Goal: Transaction & Acquisition: Purchase product/service

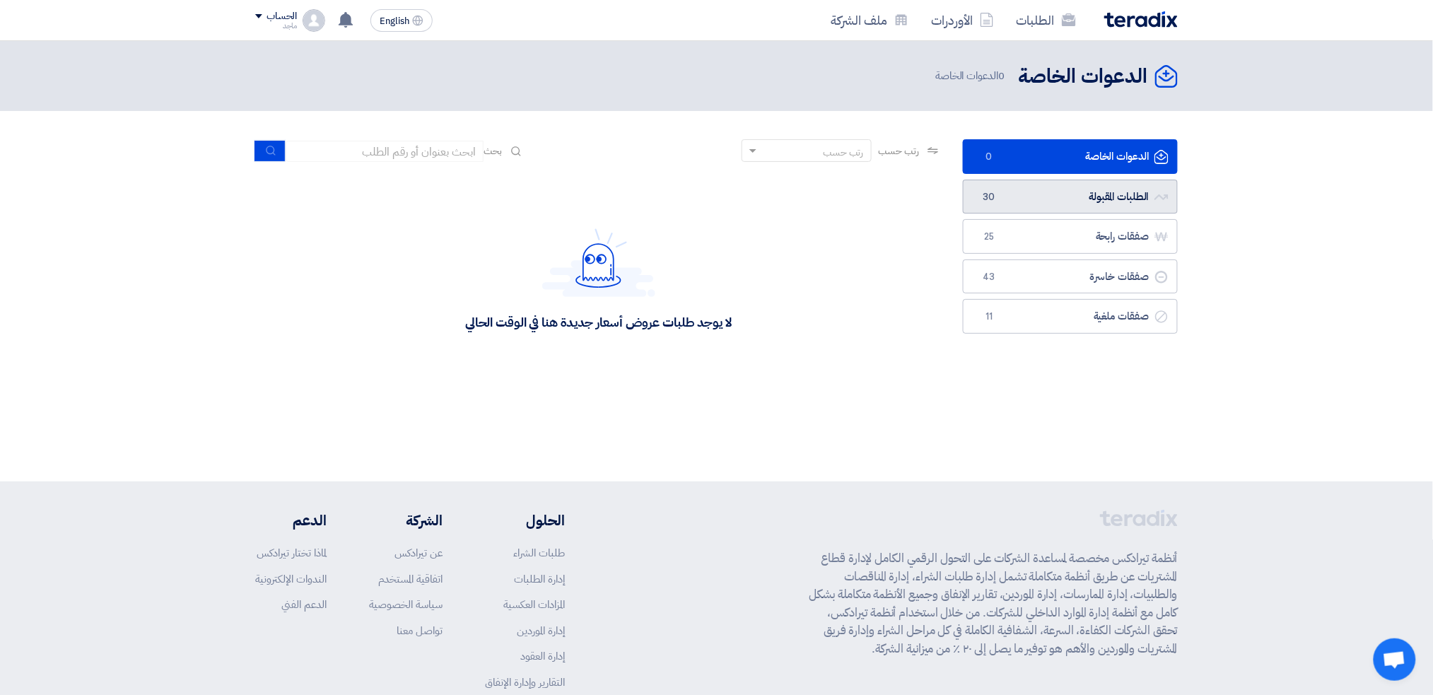
click at [1031, 198] on link "الطلبات المقبولة الطلبات المقبولة 30" at bounding box center [1070, 197] width 215 height 35
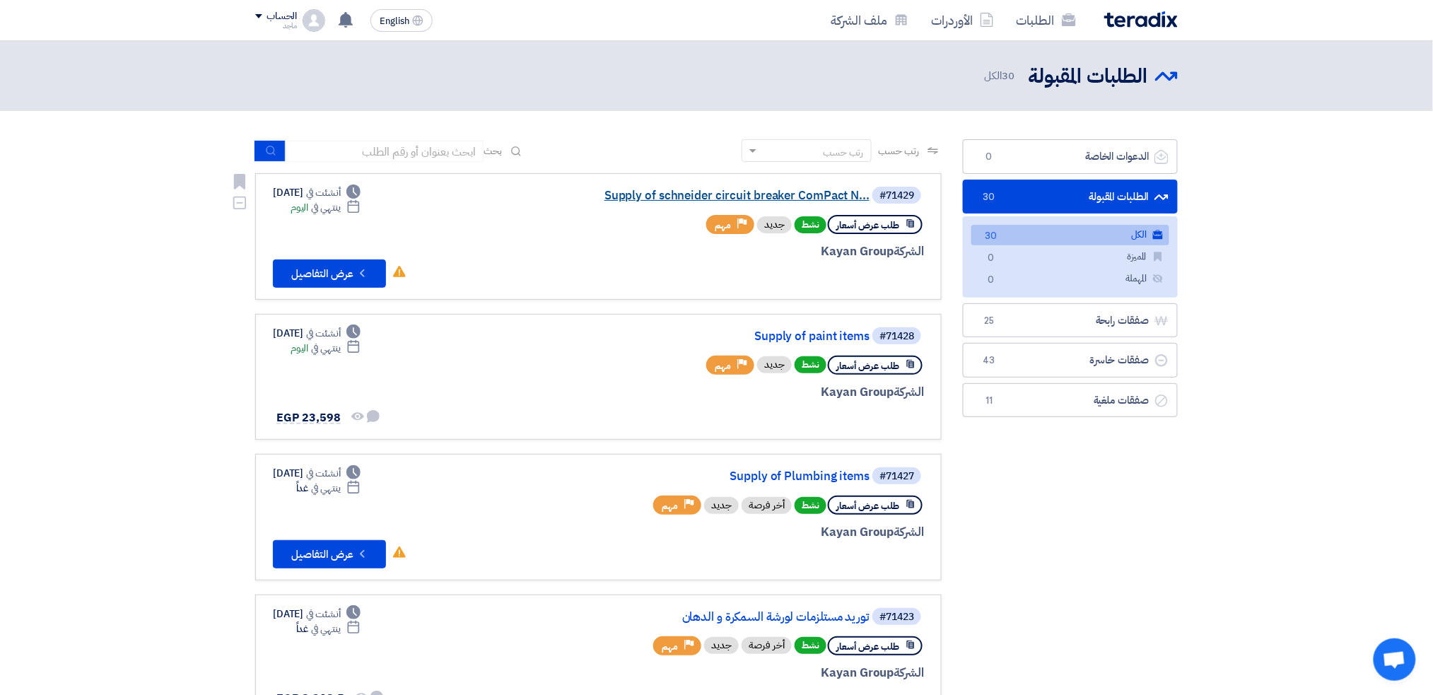
click at [676, 193] on link "Supply of schneider circuit breaker ComPact N..." at bounding box center [728, 195] width 283 height 13
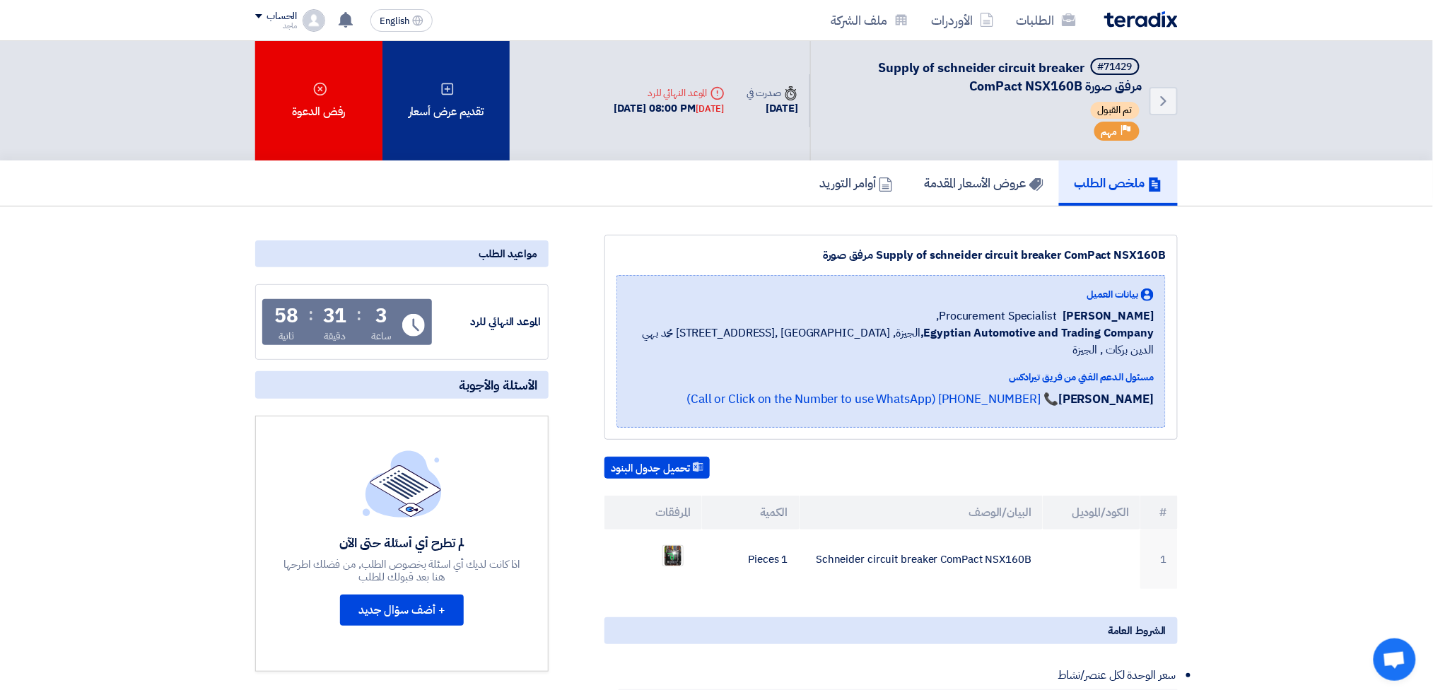
click at [482, 117] on div "تقديم عرض أسعار" at bounding box center [445, 100] width 127 height 119
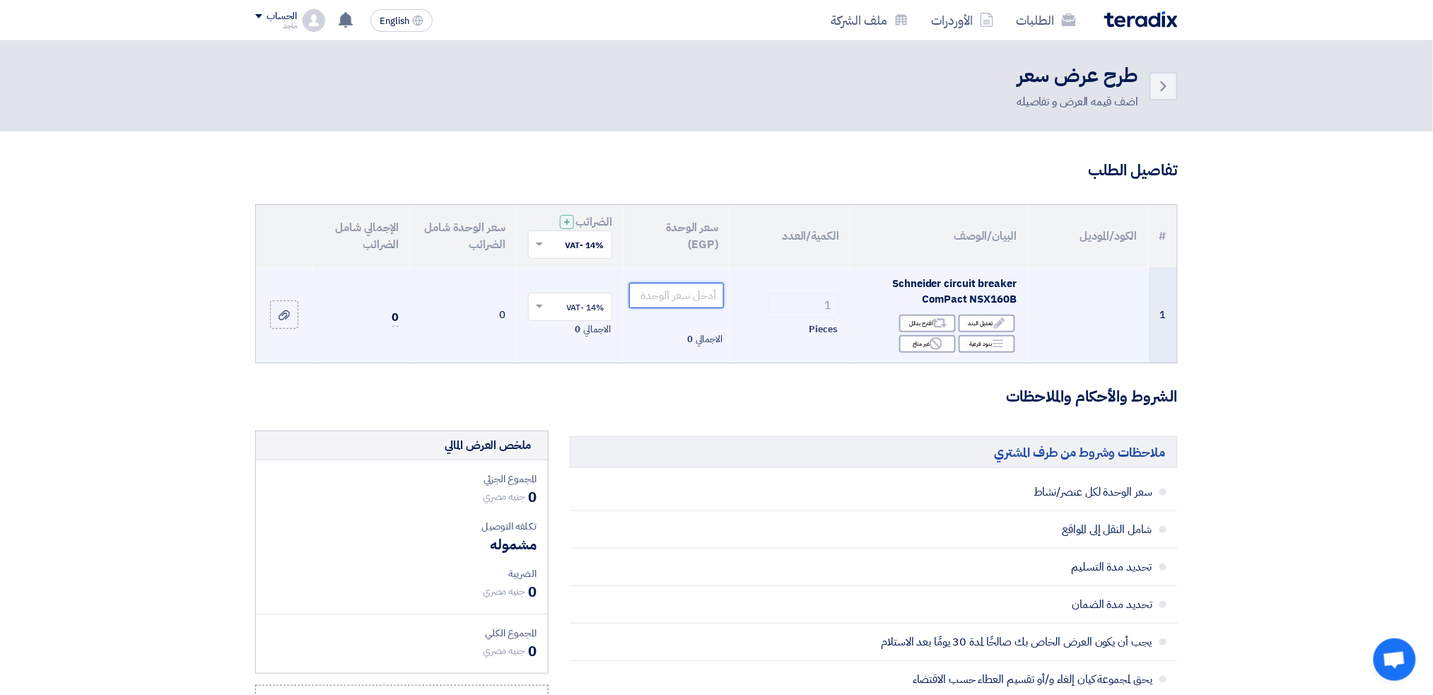
click at [676, 299] on input "number" at bounding box center [676, 295] width 95 height 25
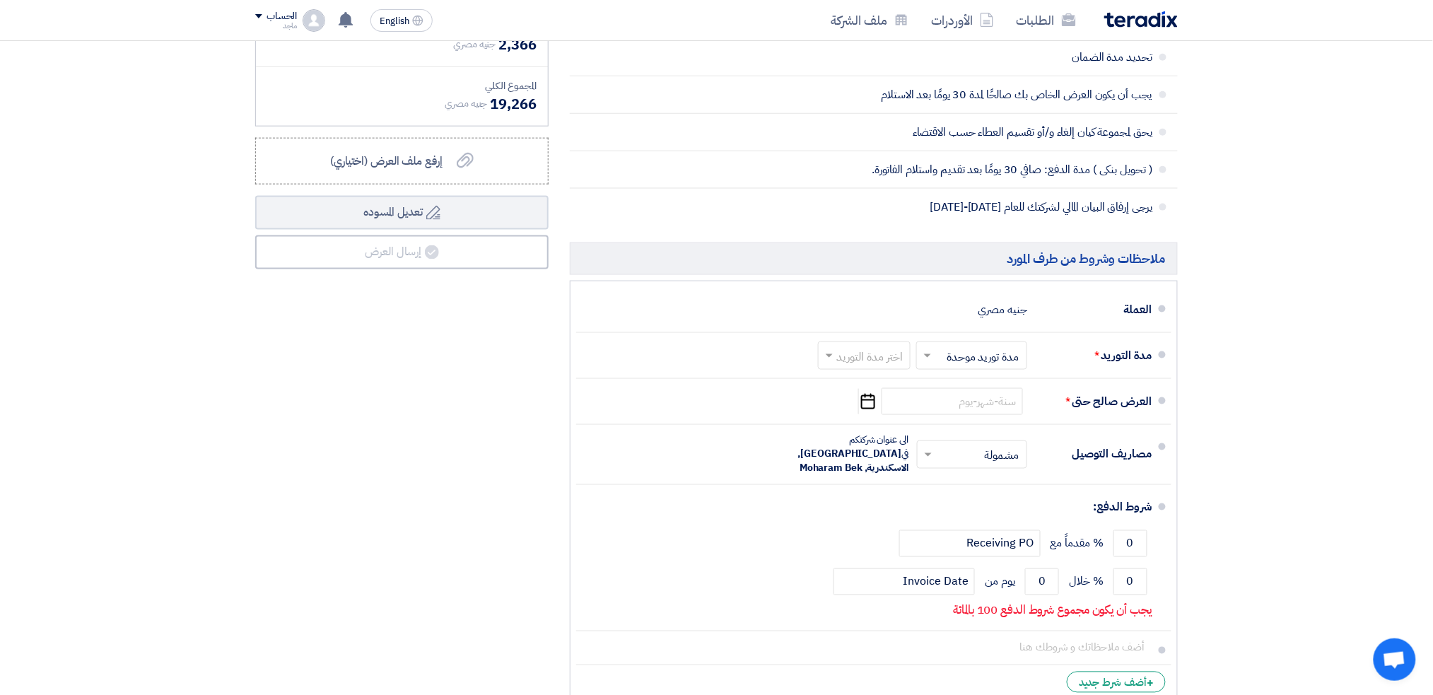
scroll to position [551, 0]
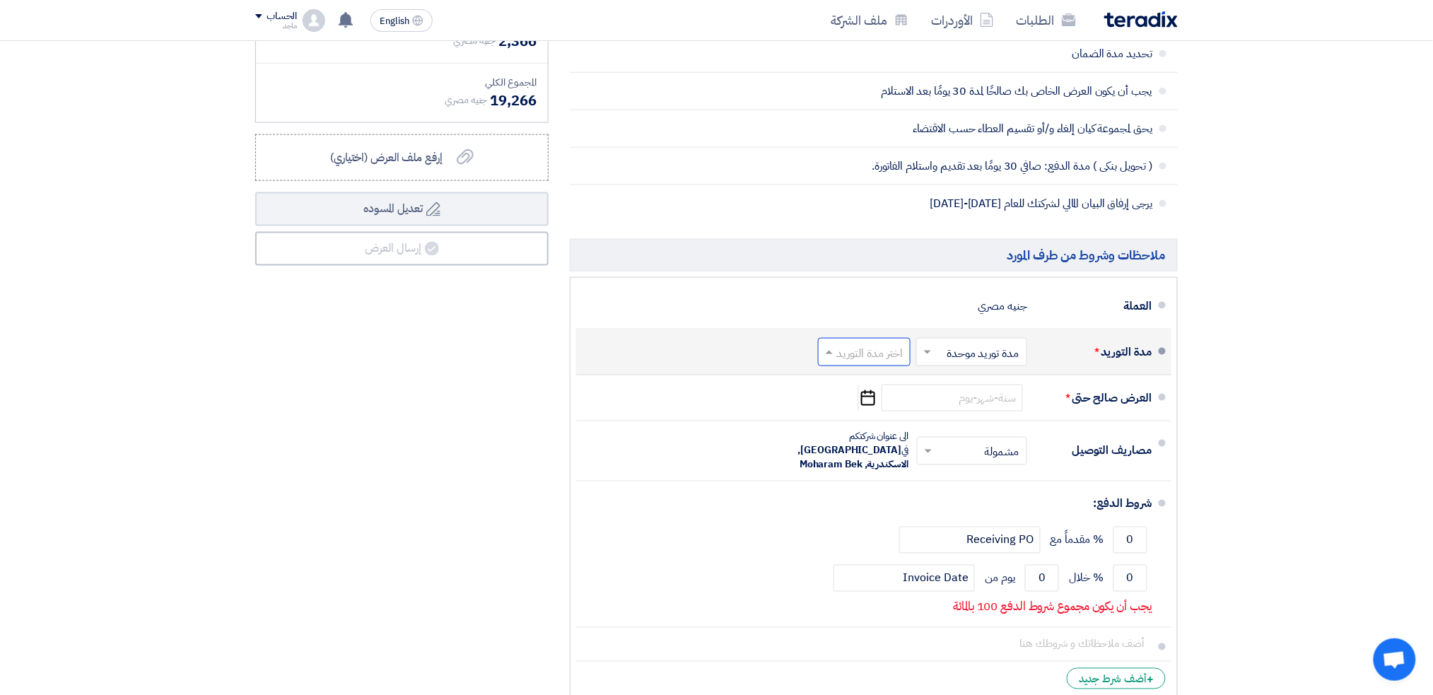
type input "16900"
click at [837, 349] on input "text" at bounding box center [861, 353] width 86 height 20
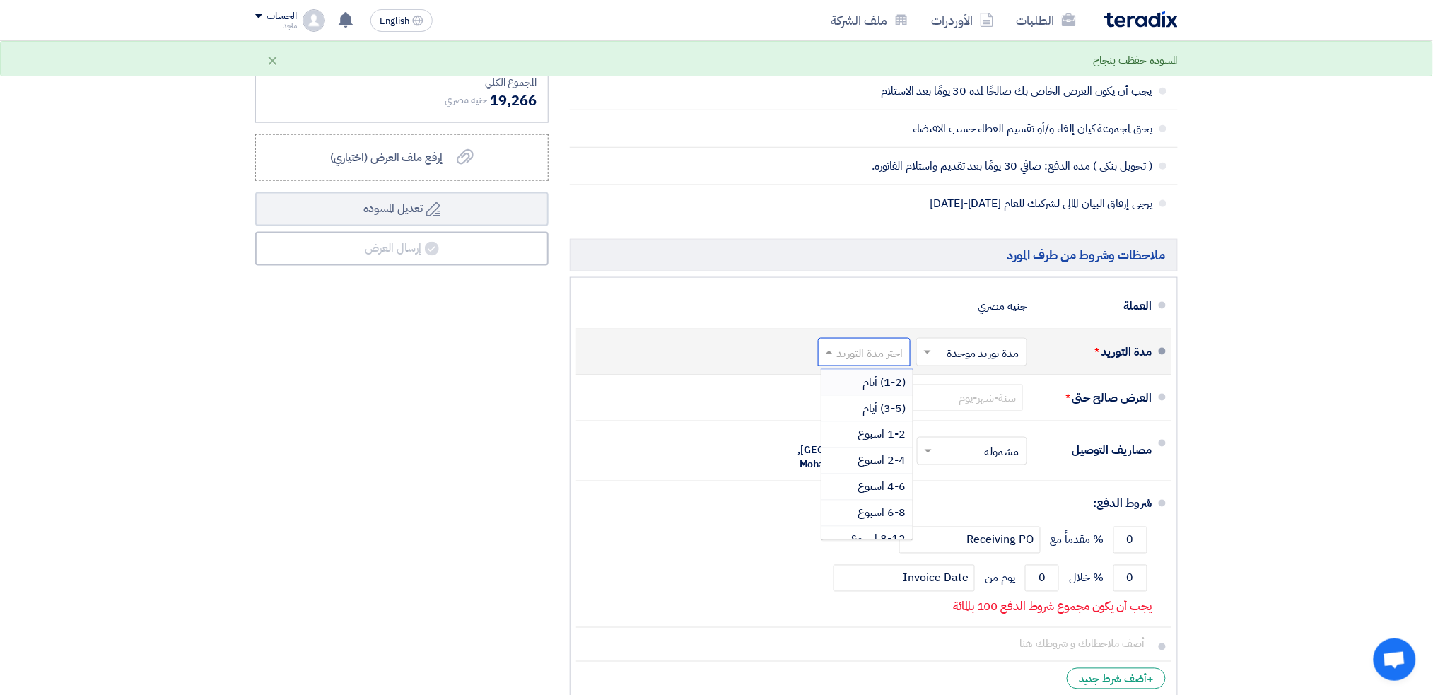
click at [888, 383] on span "(1-2) أيام" at bounding box center [883, 382] width 43 height 17
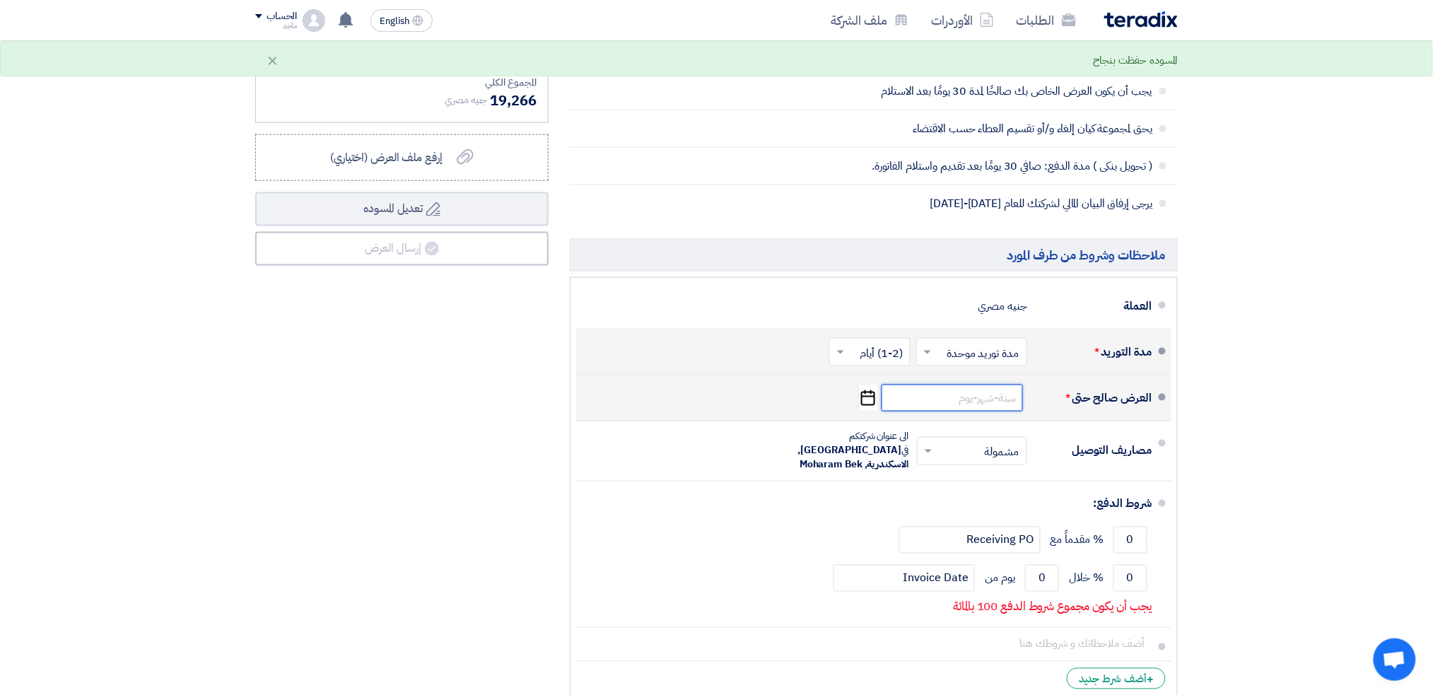
click at [957, 409] on input at bounding box center [951, 397] width 141 height 27
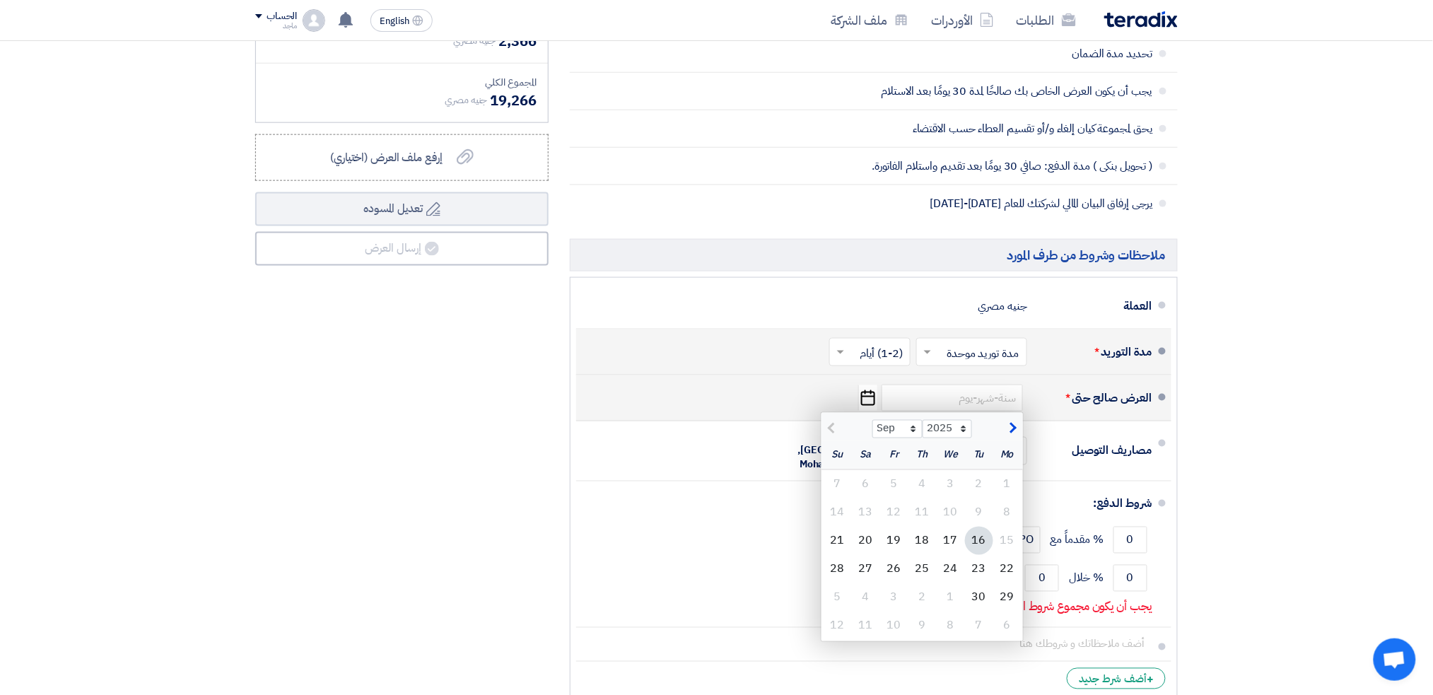
click at [970, 534] on div "16" at bounding box center [979, 541] width 28 height 28
type input "[DATE]"
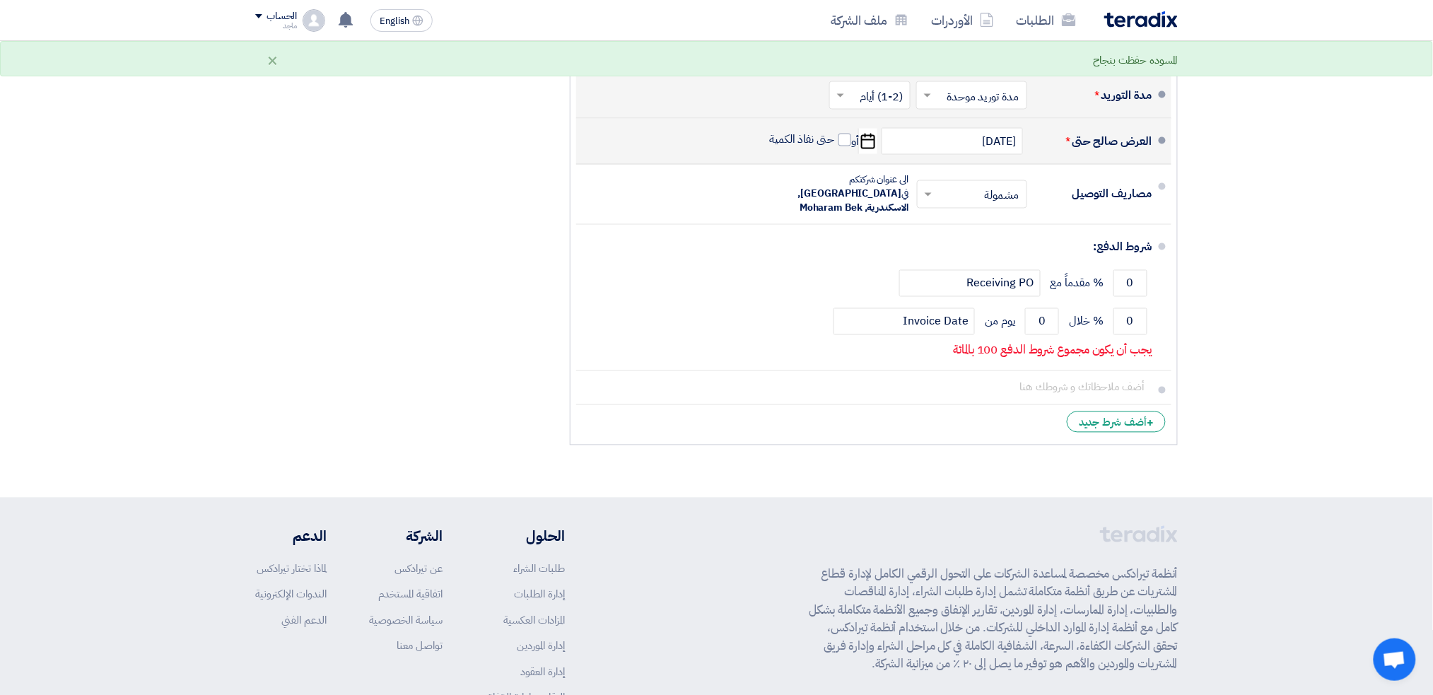
scroll to position [818, 0]
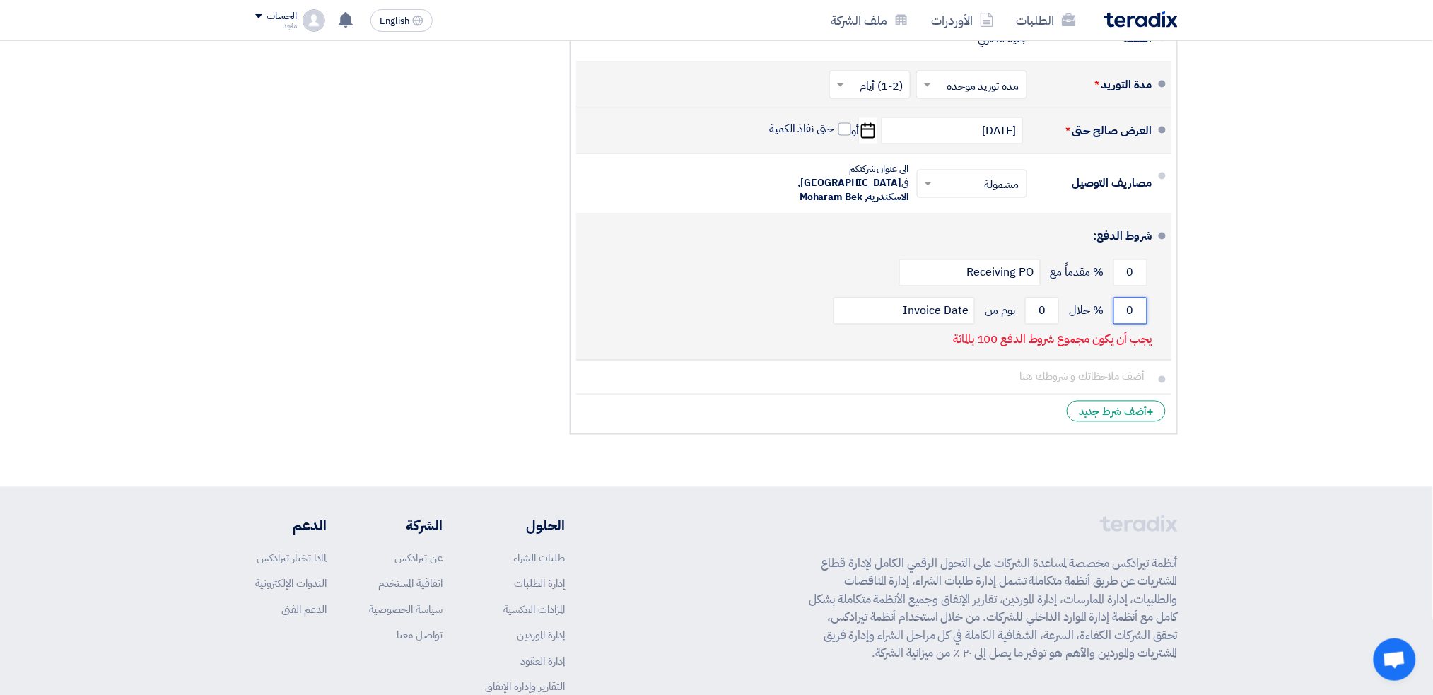
click at [1115, 298] on input "0" at bounding box center [1130, 311] width 34 height 27
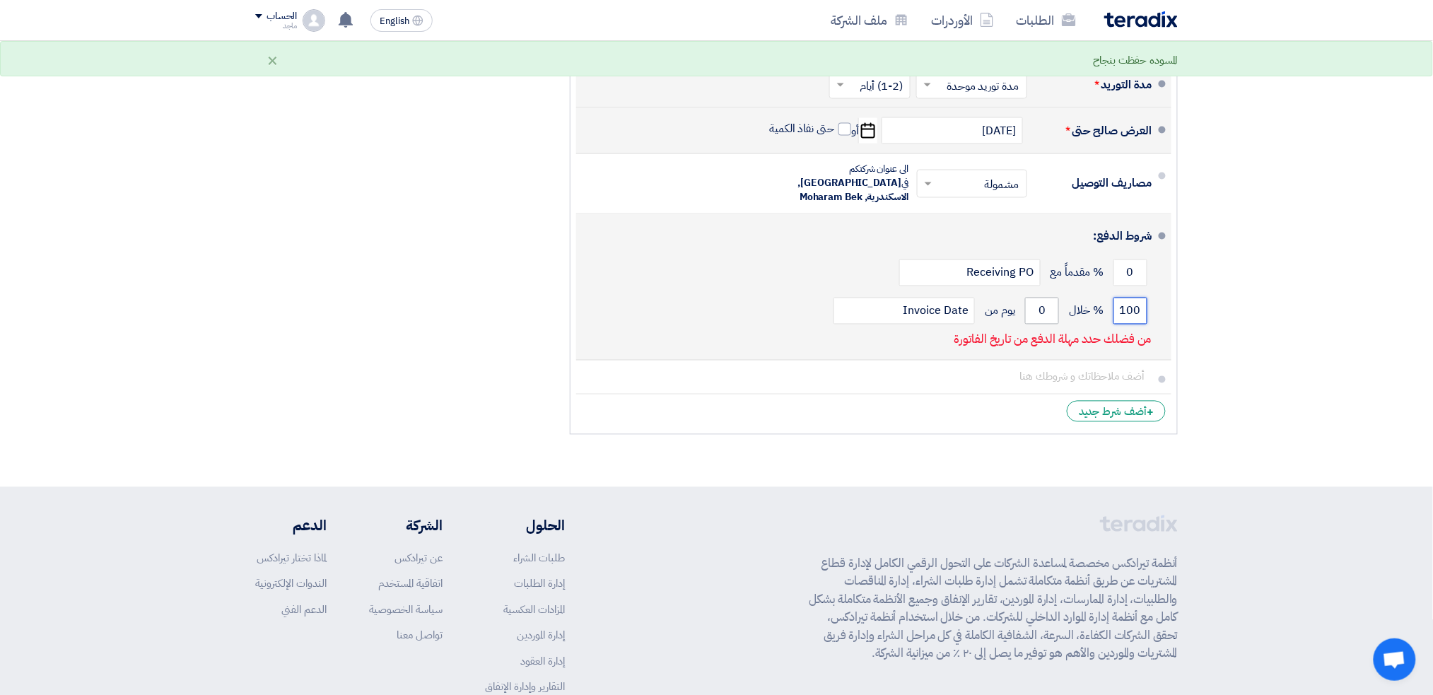
type input "100"
click at [1030, 298] on input "0" at bounding box center [1042, 311] width 34 height 27
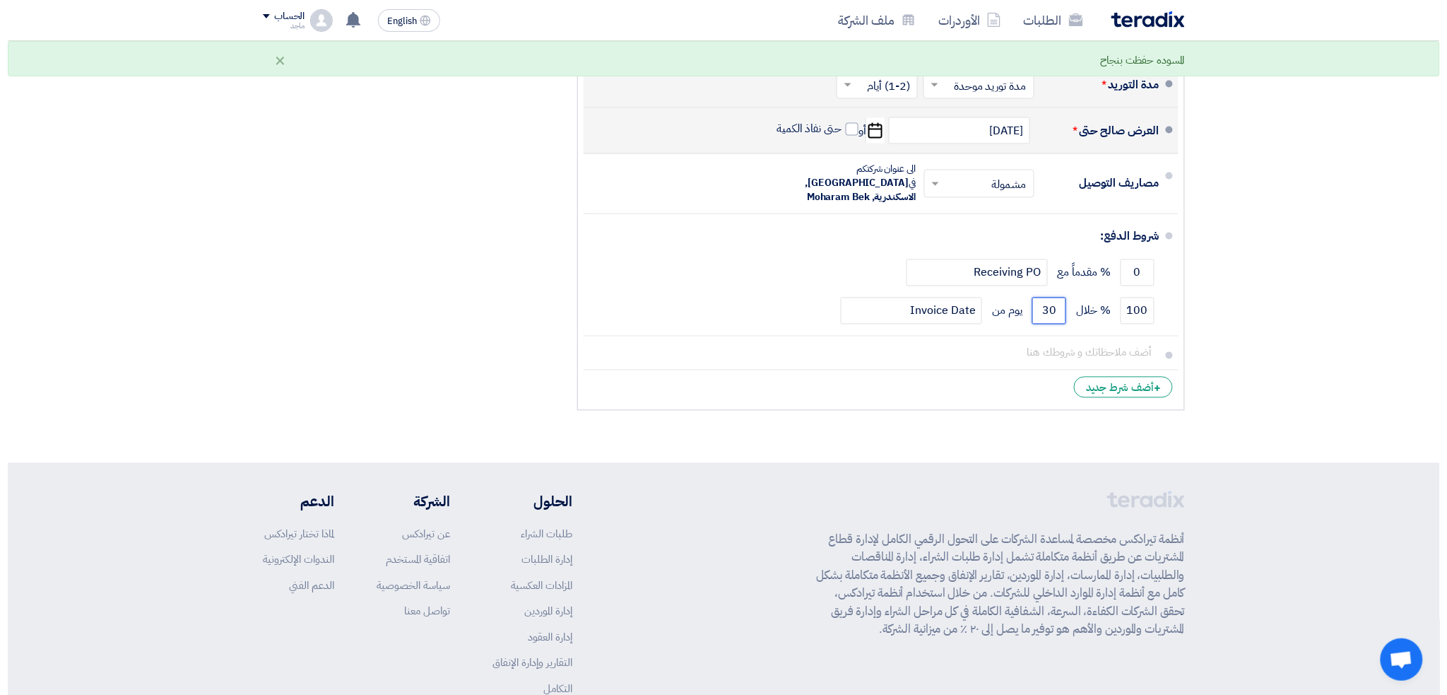
scroll to position [210, 0]
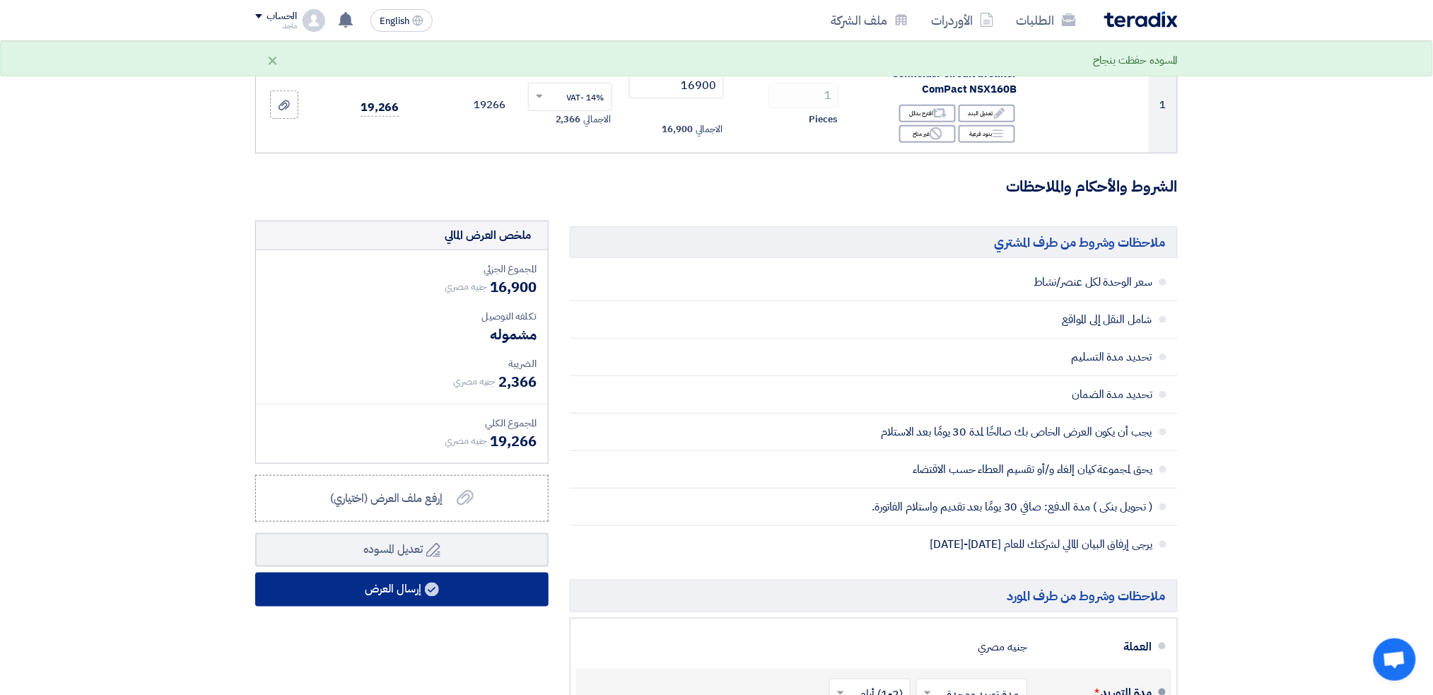
type input "30"
click at [330, 587] on button "إرسال العرض" at bounding box center [401, 589] width 293 height 34
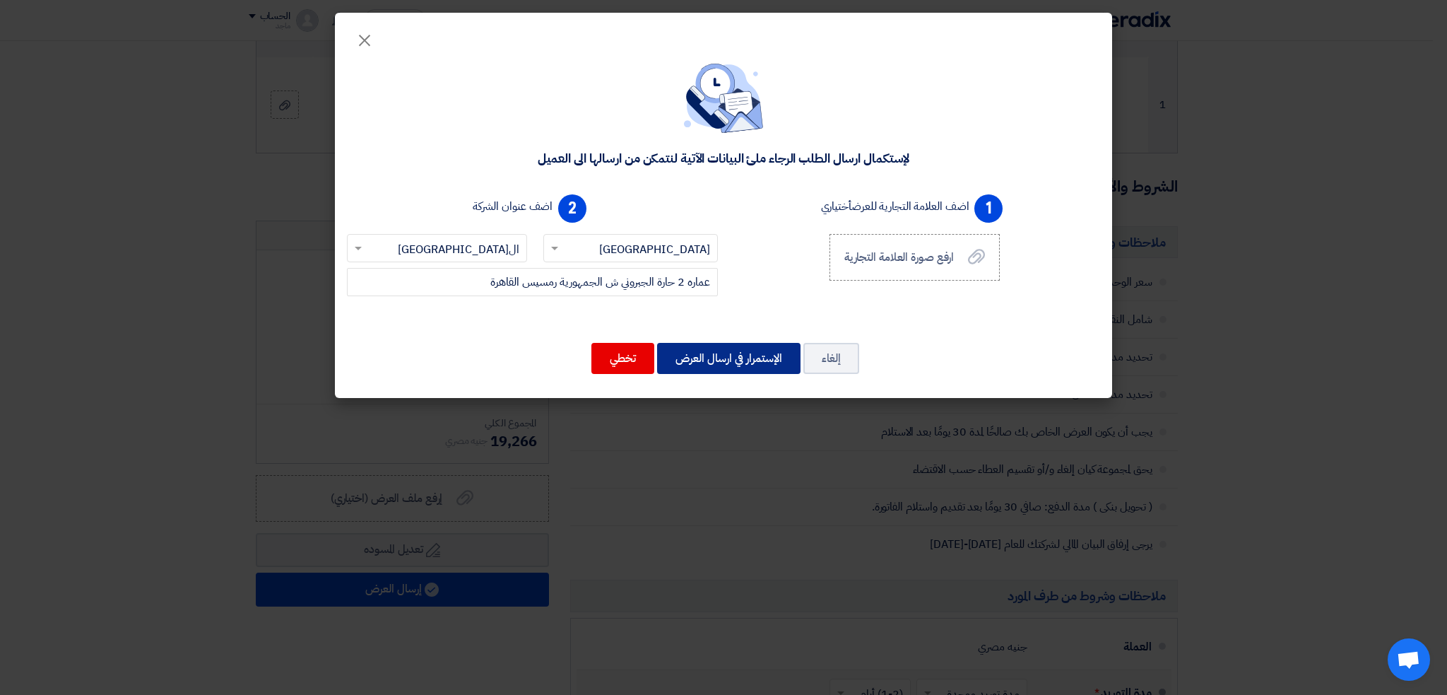
click at [760, 356] on button "الإستمرار في ارسال العرض" at bounding box center [728, 358] width 143 height 31
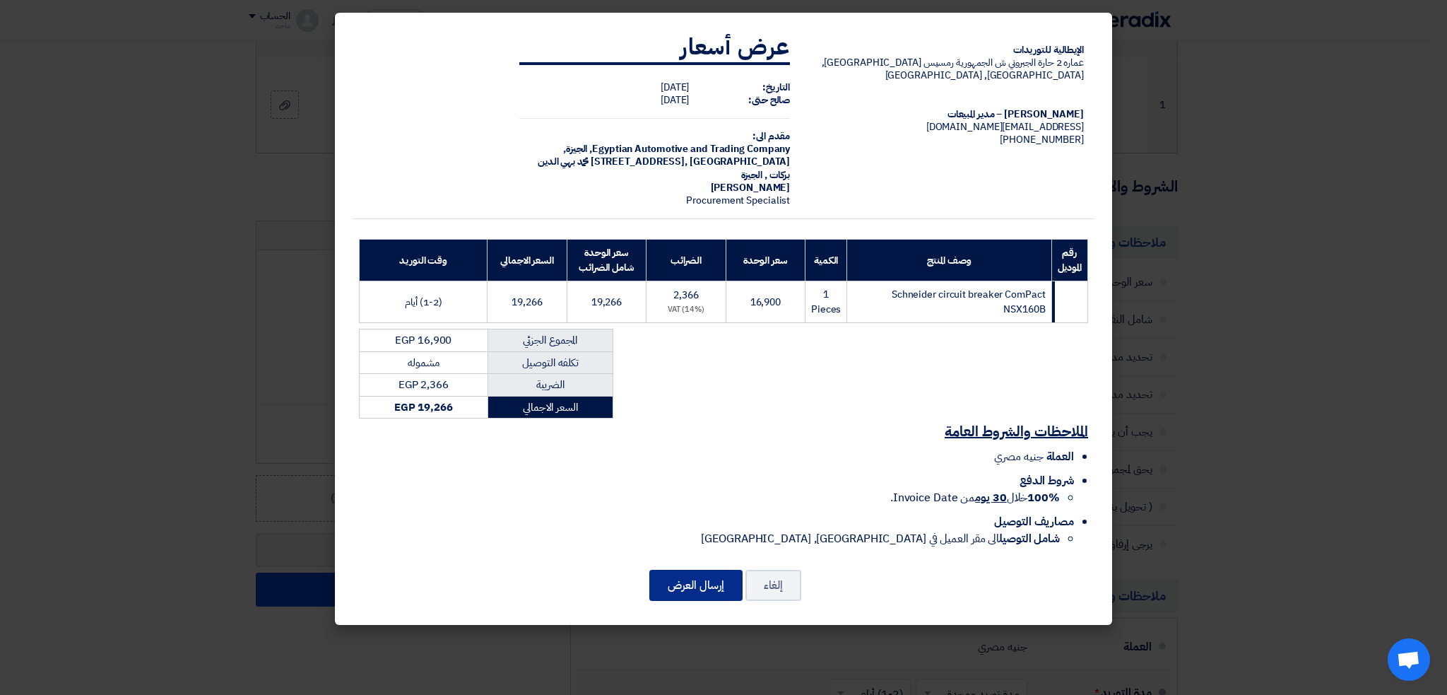
click at [686, 570] on button "إرسال العرض" at bounding box center [695, 585] width 93 height 31
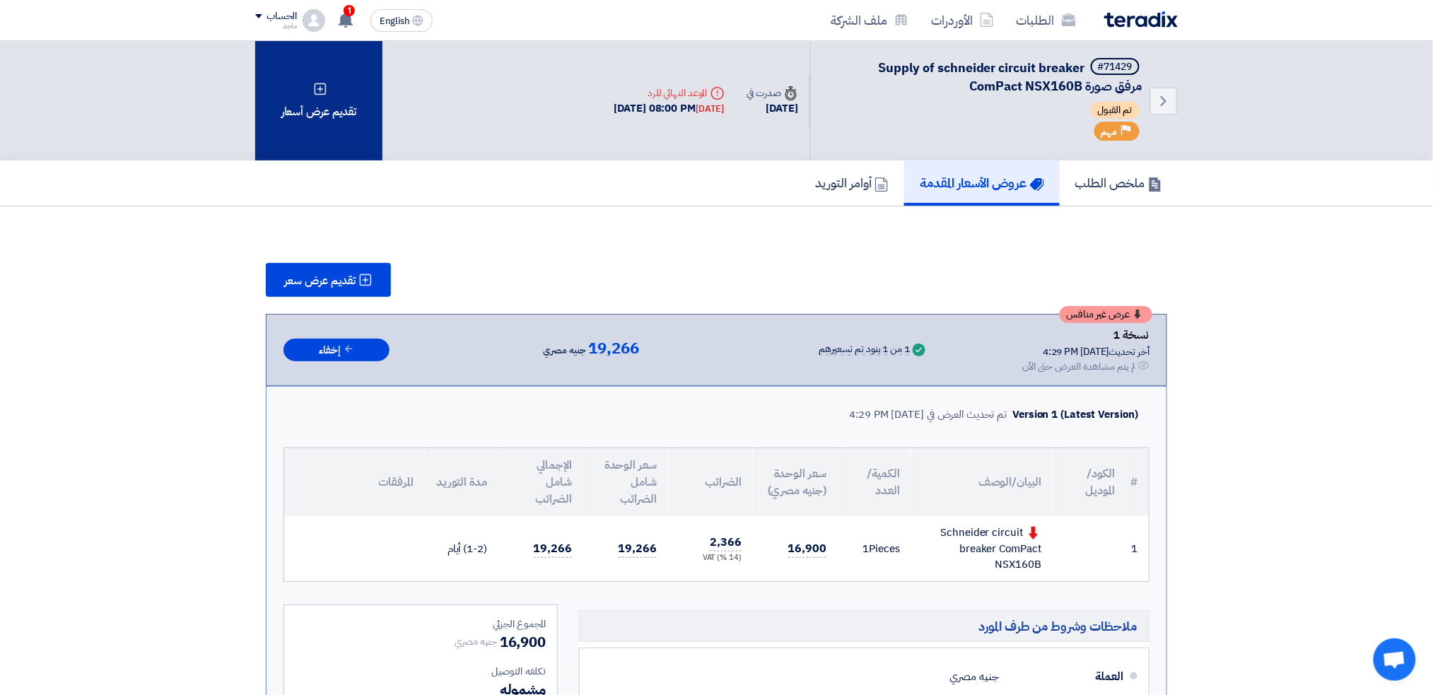
click at [363, 129] on div "تقديم عرض أسعار" at bounding box center [318, 100] width 127 height 119
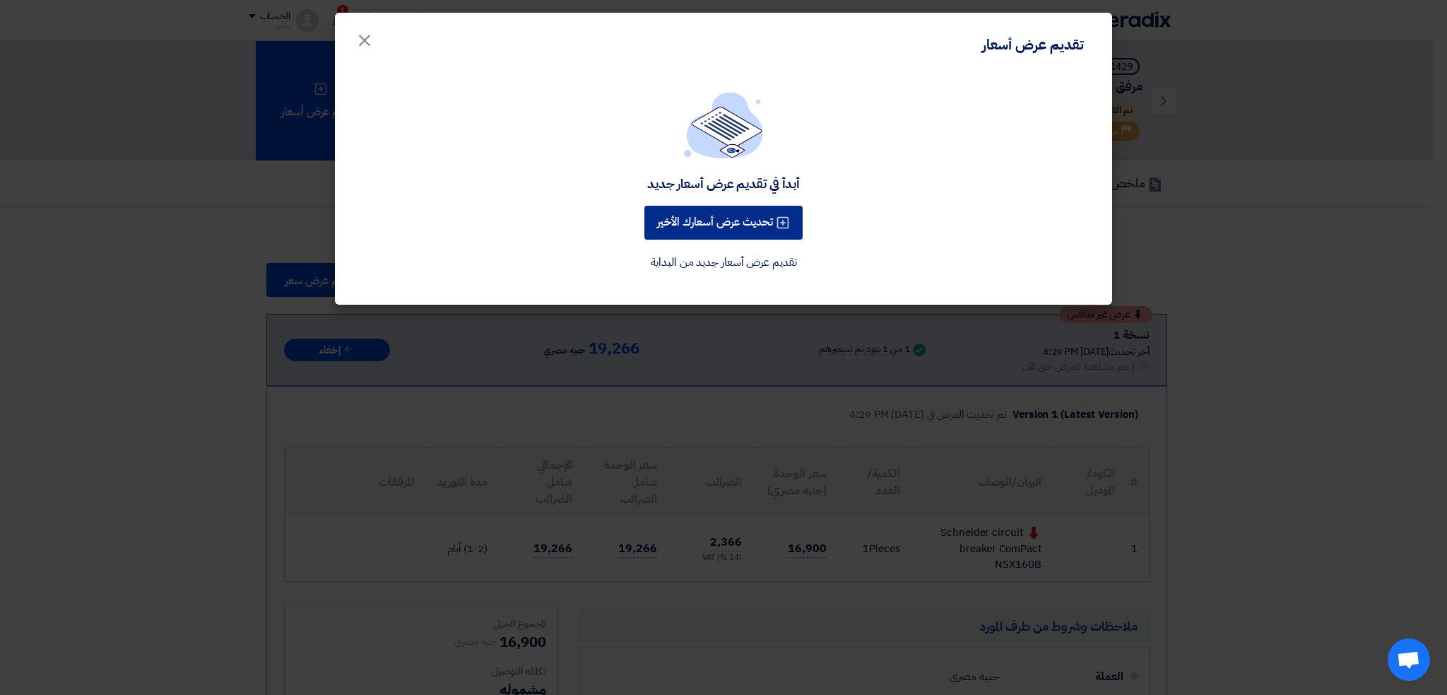
click at [686, 222] on button "تحديث عرض أسعارك الأخير" at bounding box center [724, 223] width 158 height 34
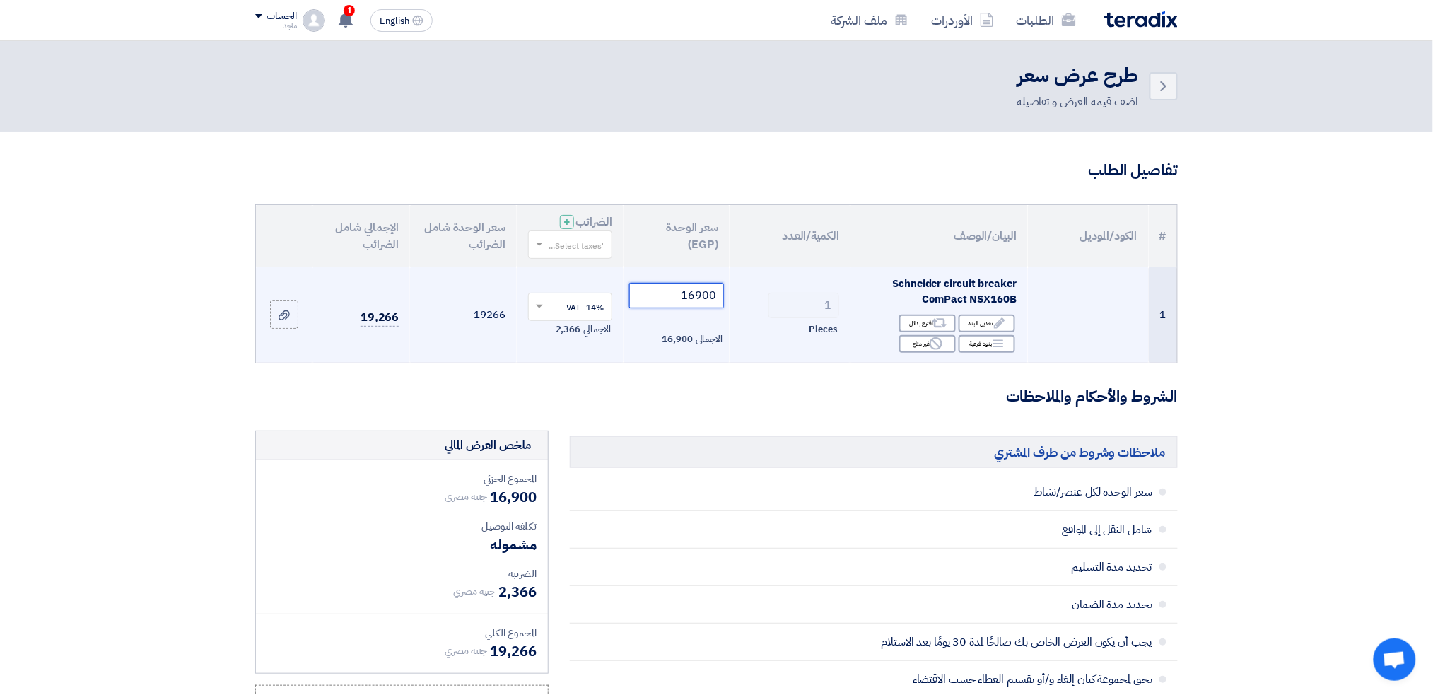
click at [658, 286] on input "16900" at bounding box center [676, 295] width 95 height 25
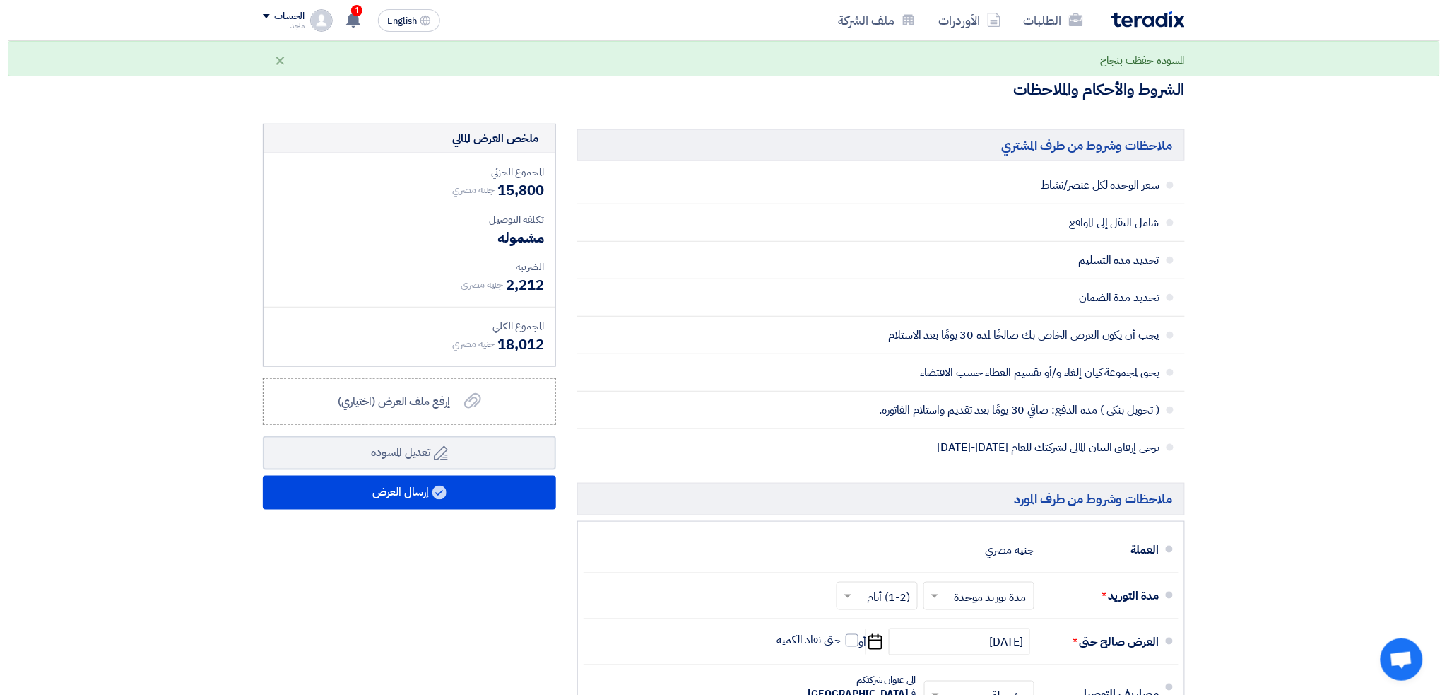
scroll to position [321, 0]
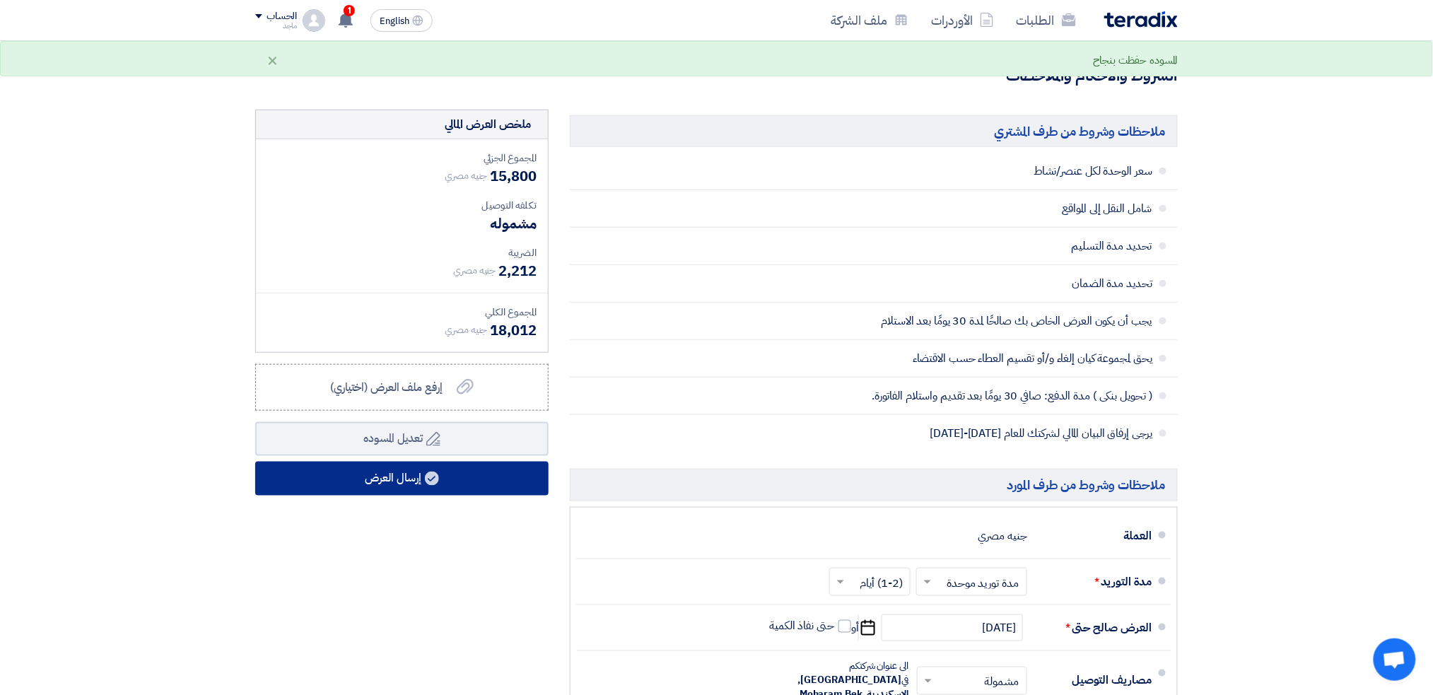
type input "15800"
click at [358, 478] on button "إرسال العرض" at bounding box center [401, 478] width 293 height 34
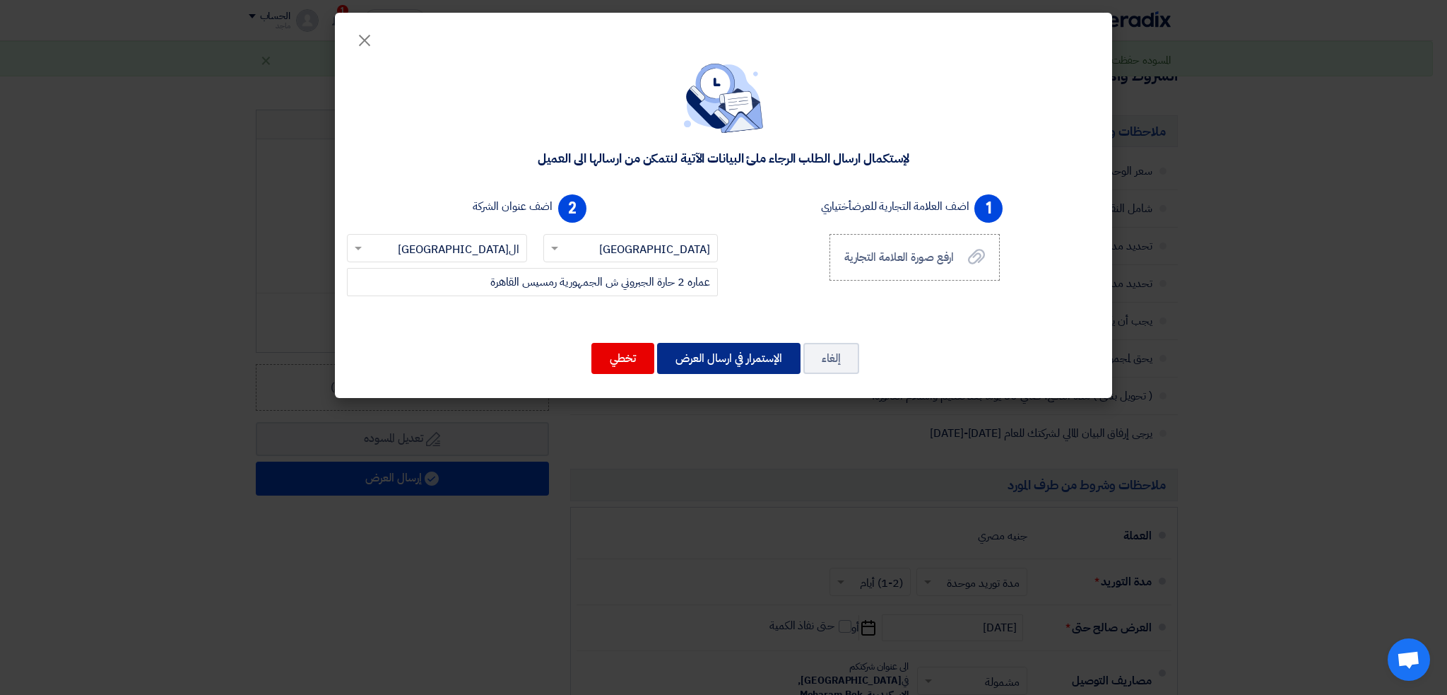
click at [676, 346] on button "الإستمرار في ارسال العرض" at bounding box center [728, 358] width 143 height 31
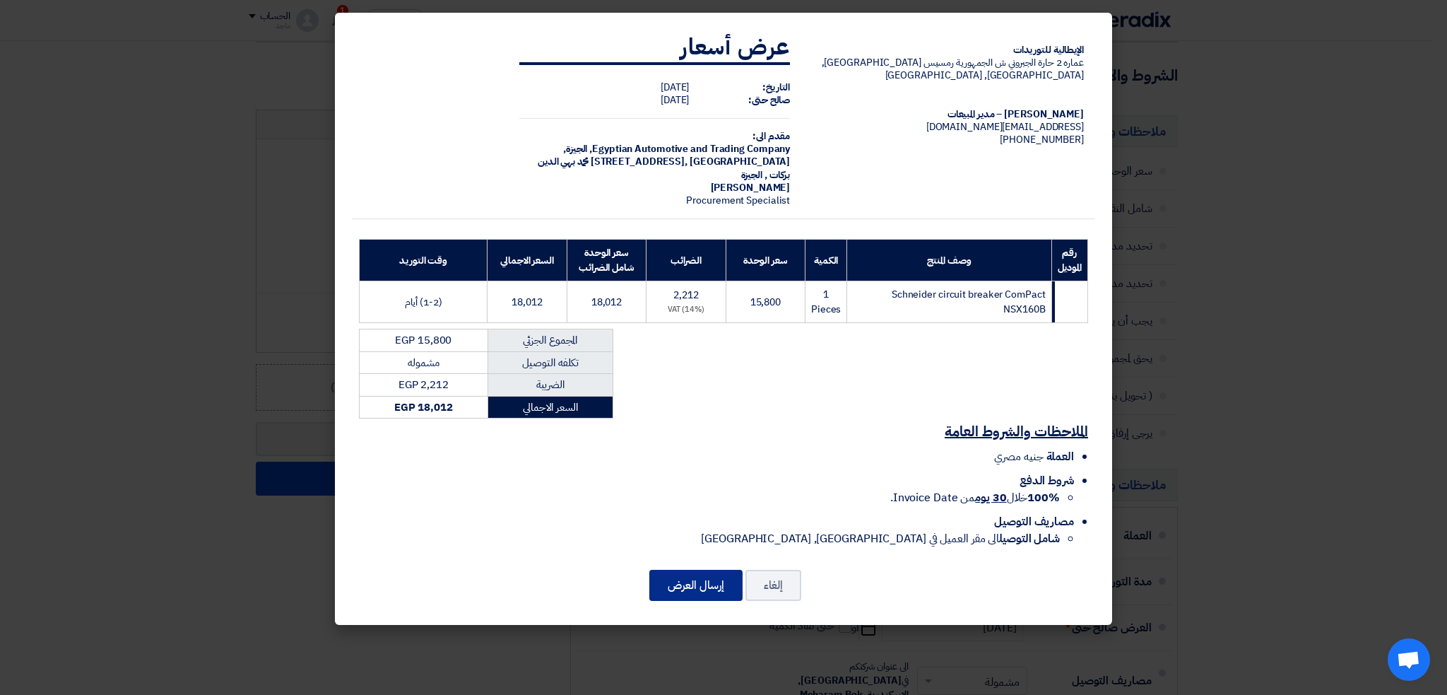
click at [707, 570] on button "إرسال العرض" at bounding box center [695, 585] width 93 height 31
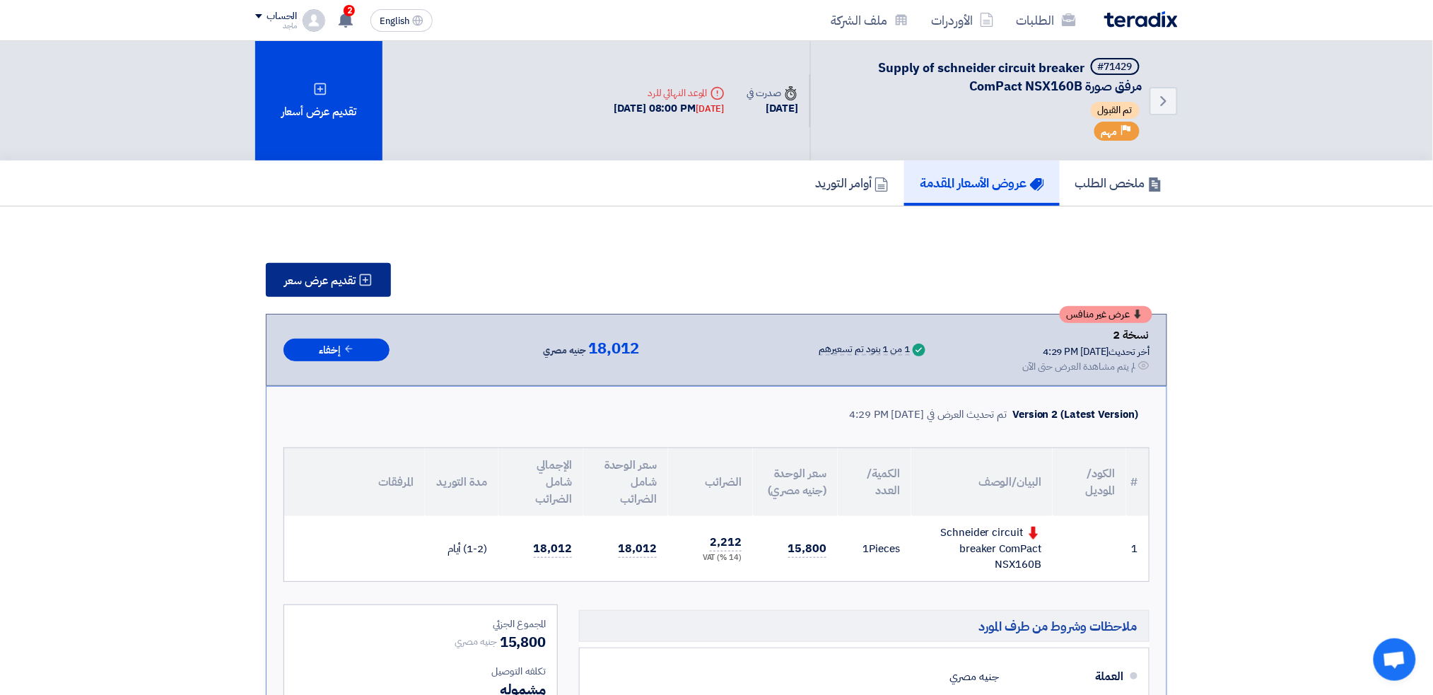
click at [343, 275] on span "تقديم عرض سعر" at bounding box center [319, 280] width 71 height 11
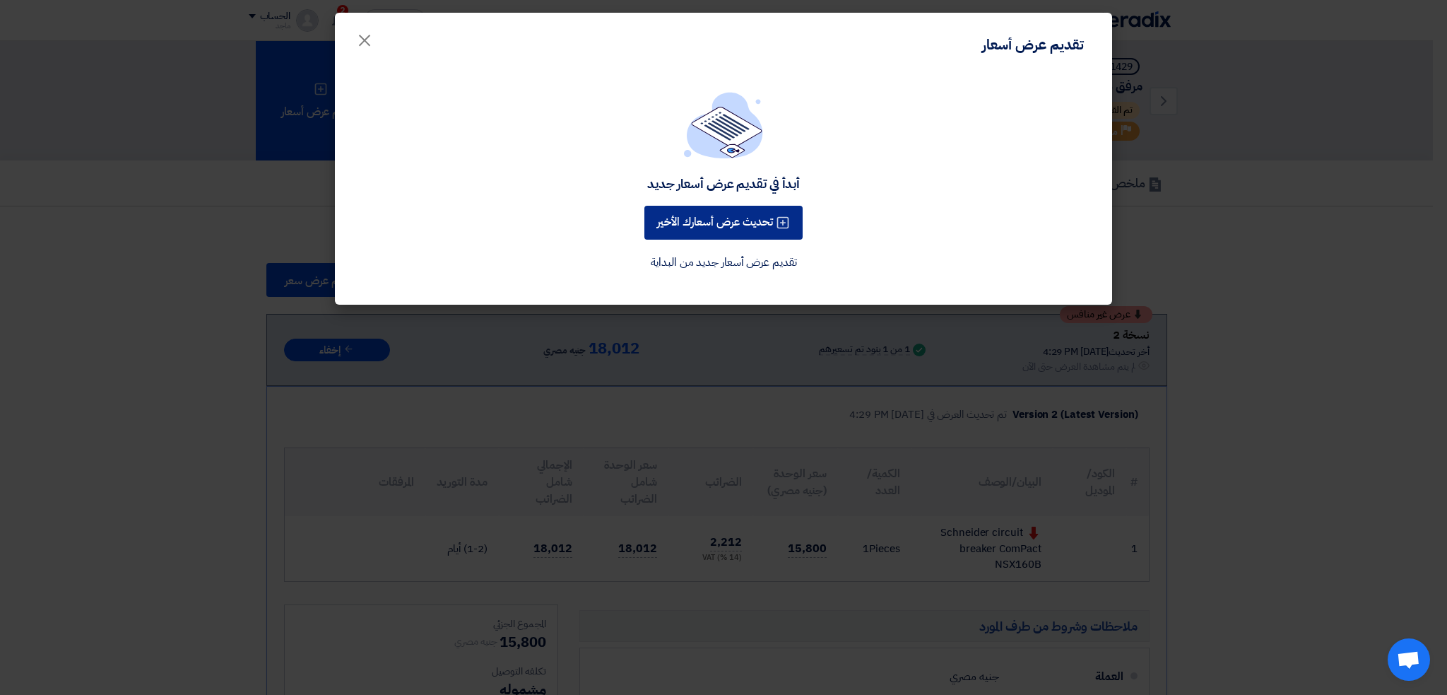
click at [729, 214] on button "تحديث عرض أسعارك الأخير" at bounding box center [724, 223] width 158 height 34
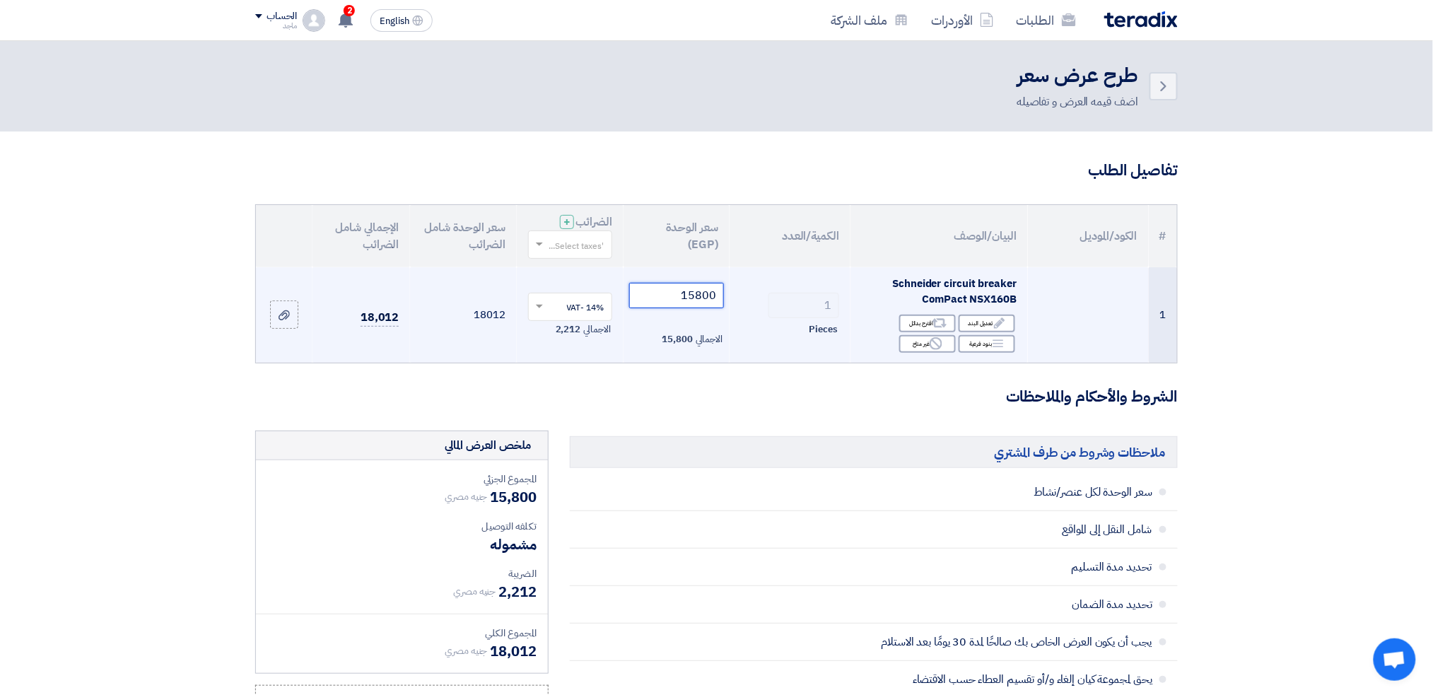
click at [674, 298] on input "15800" at bounding box center [676, 295] width 95 height 25
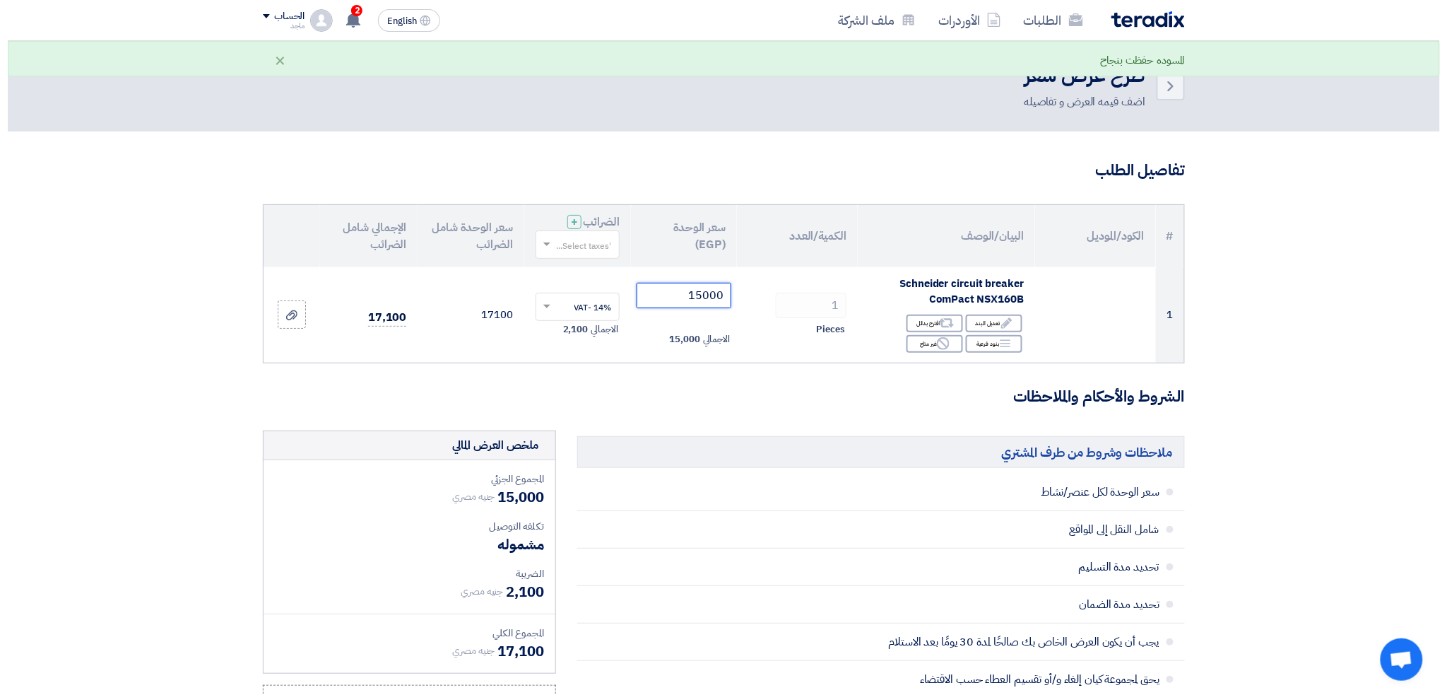
scroll to position [607, 0]
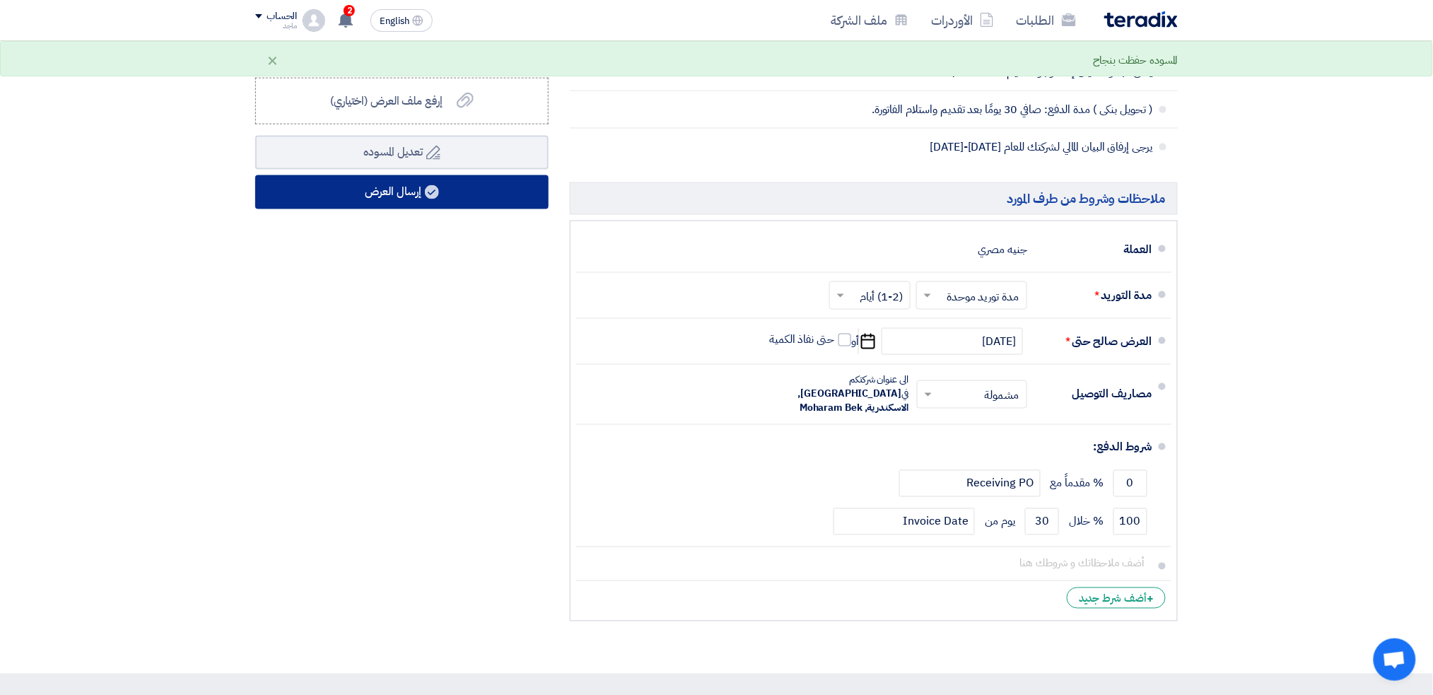
type input "15000"
click at [493, 183] on button "إرسال العرض" at bounding box center [401, 192] width 293 height 34
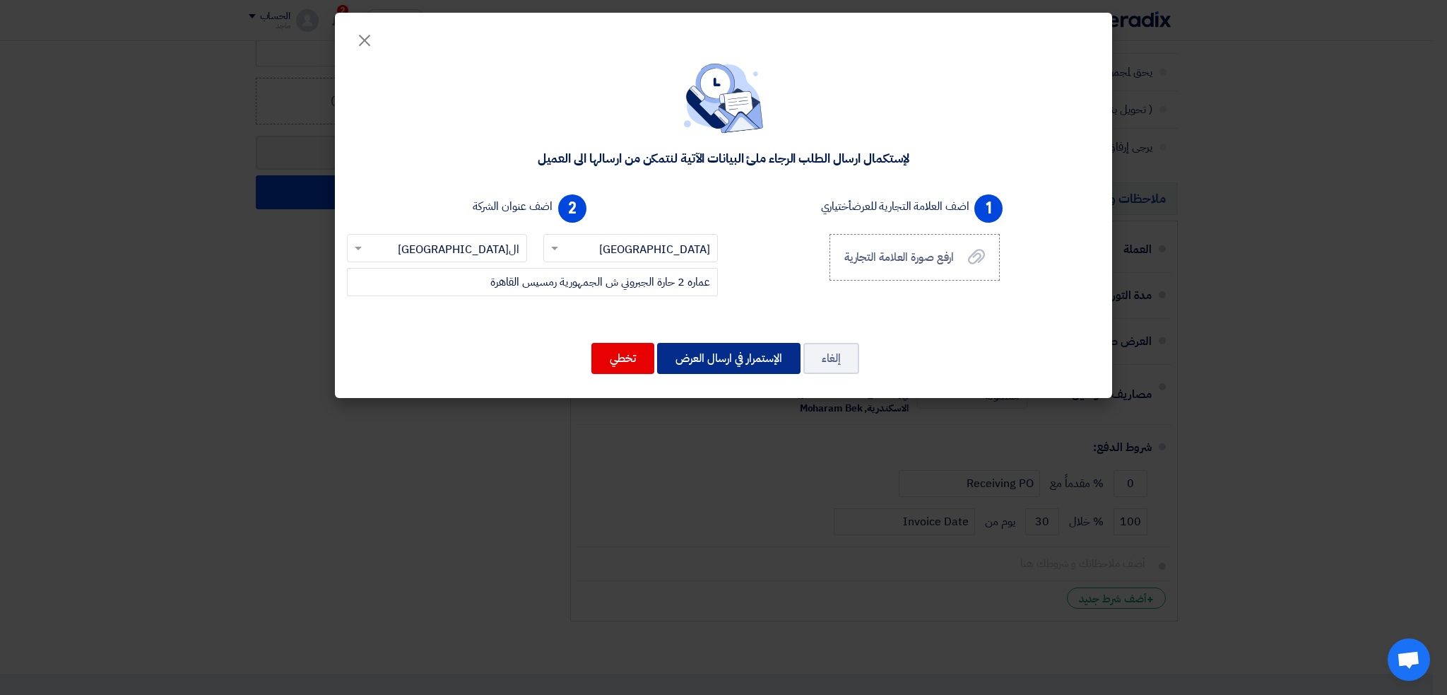
click at [713, 363] on button "الإستمرار في ارسال العرض" at bounding box center [728, 358] width 143 height 31
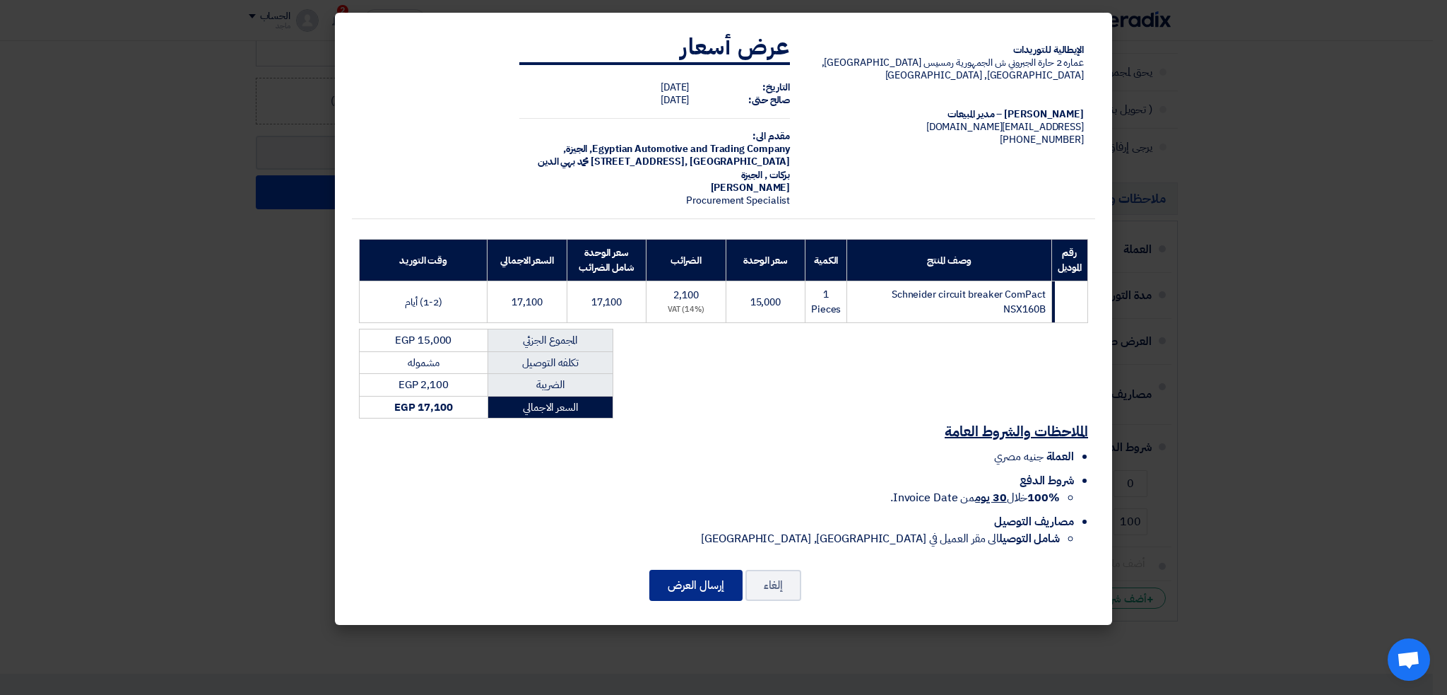
click at [693, 579] on button "إرسال العرض" at bounding box center [695, 585] width 93 height 31
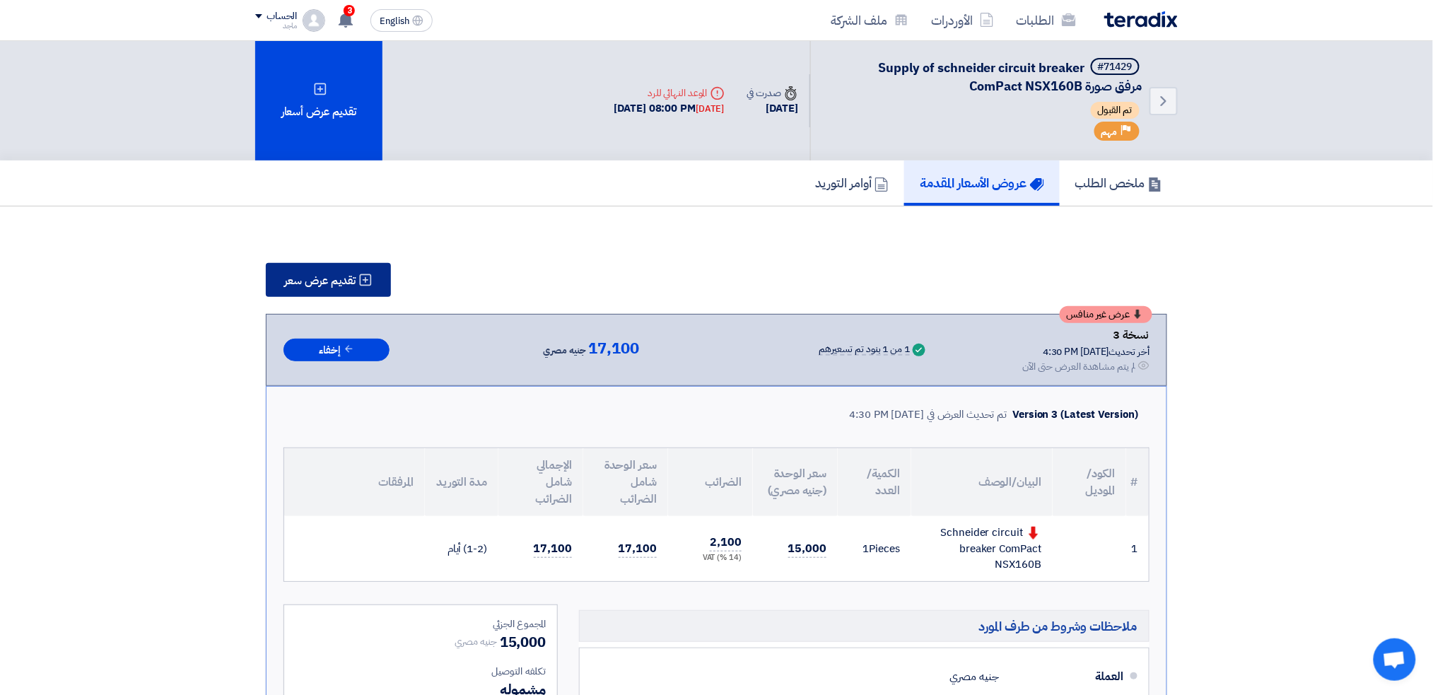
click at [342, 275] on span "تقديم عرض سعر" at bounding box center [319, 280] width 71 height 11
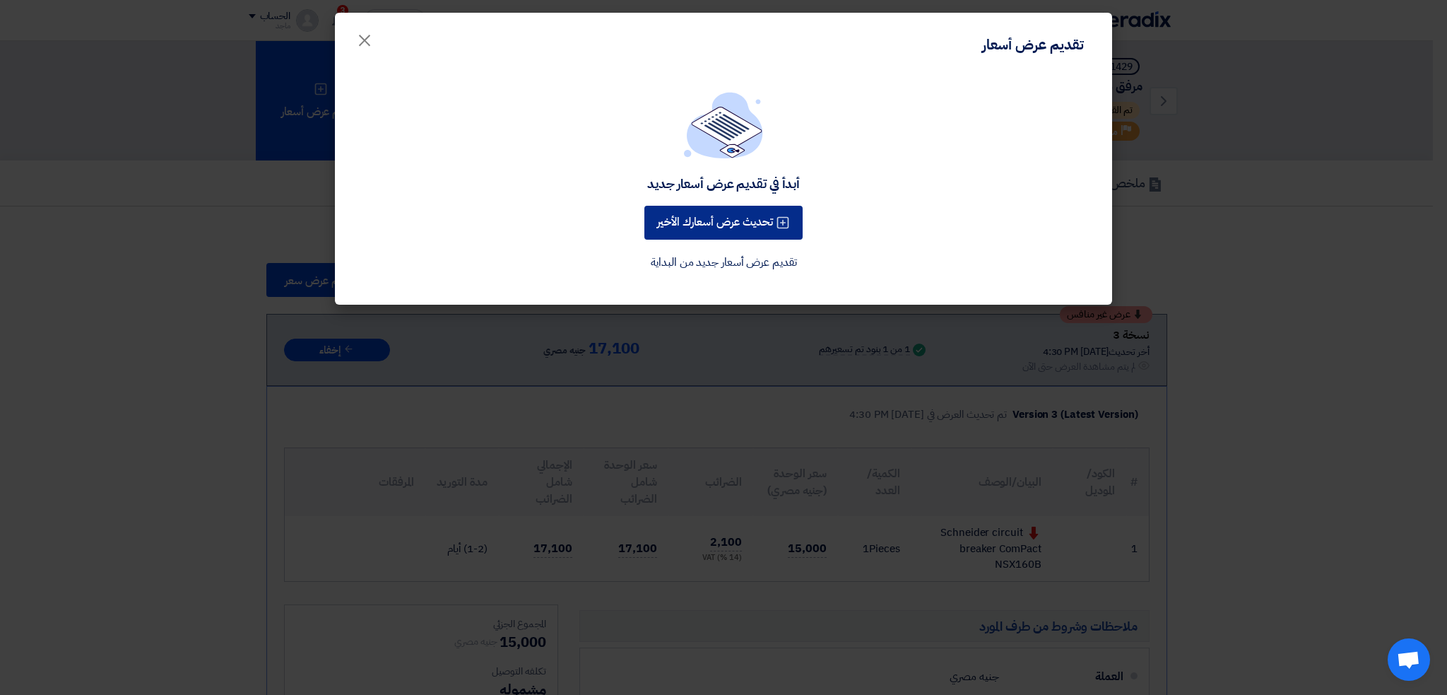
click at [717, 215] on button "تحديث عرض أسعارك الأخير" at bounding box center [724, 223] width 158 height 34
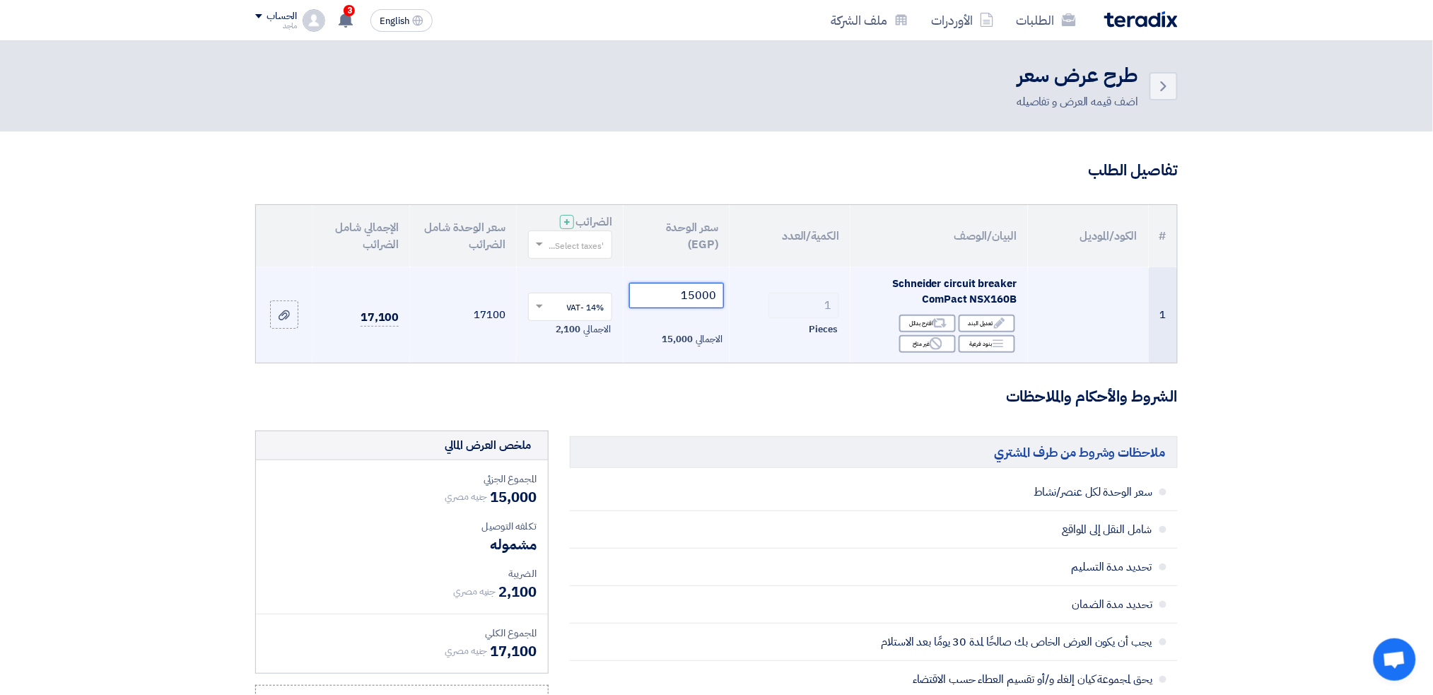
click at [656, 295] on input "15000" at bounding box center [676, 295] width 95 height 25
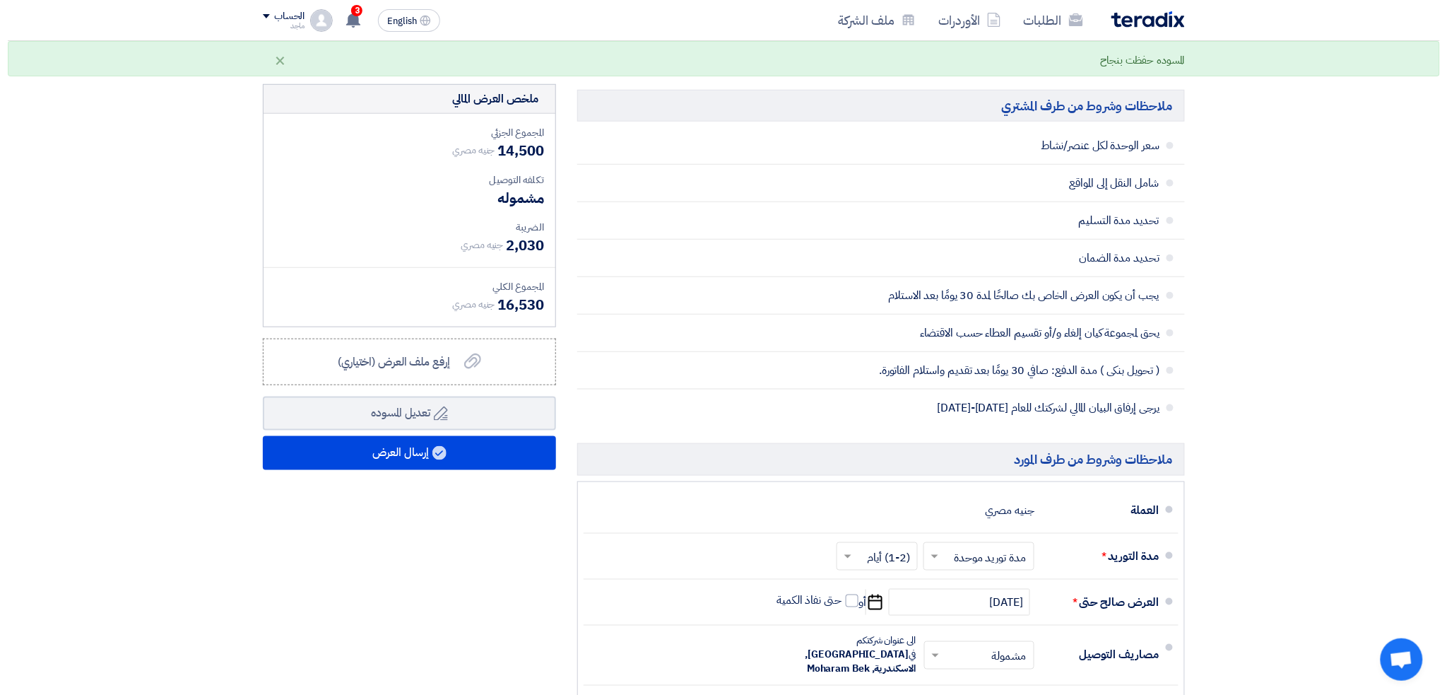
scroll to position [417, 0]
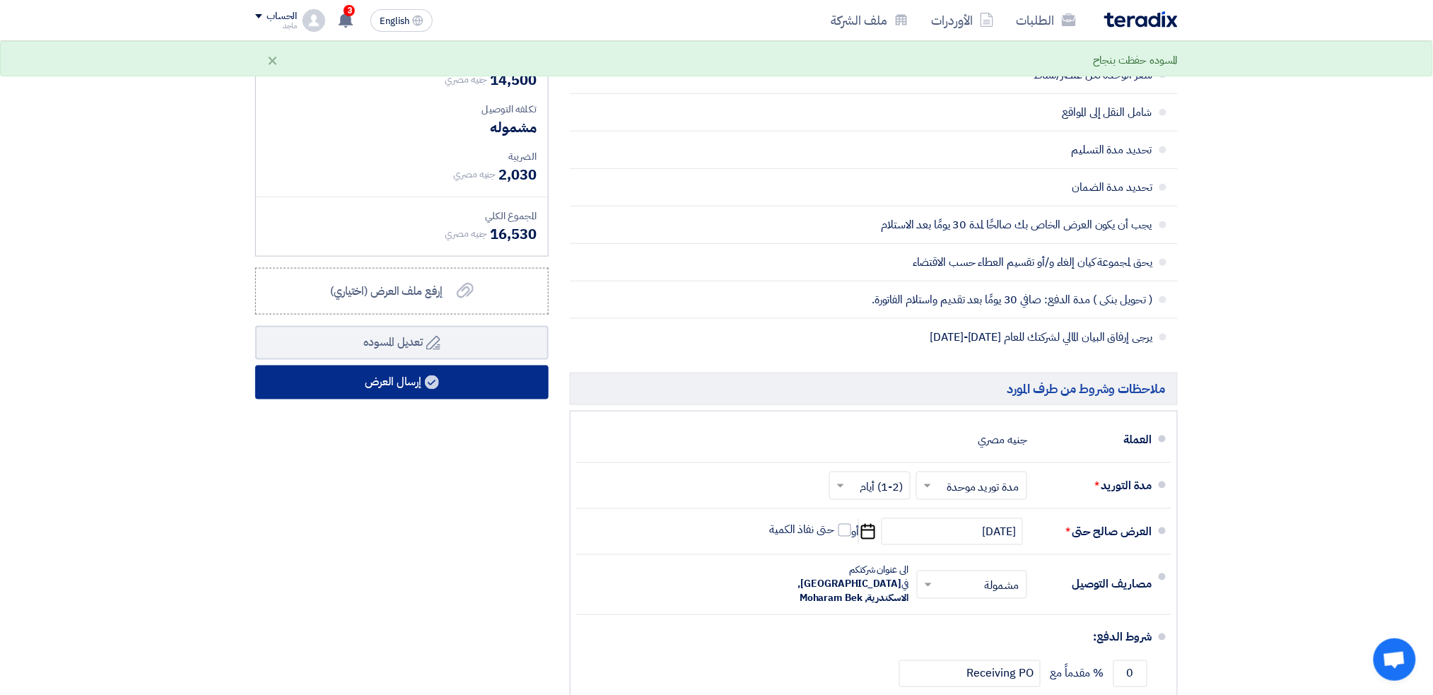
type input "14500"
click at [426, 377] on use at bounding box center [432, 382] width 14 height 14
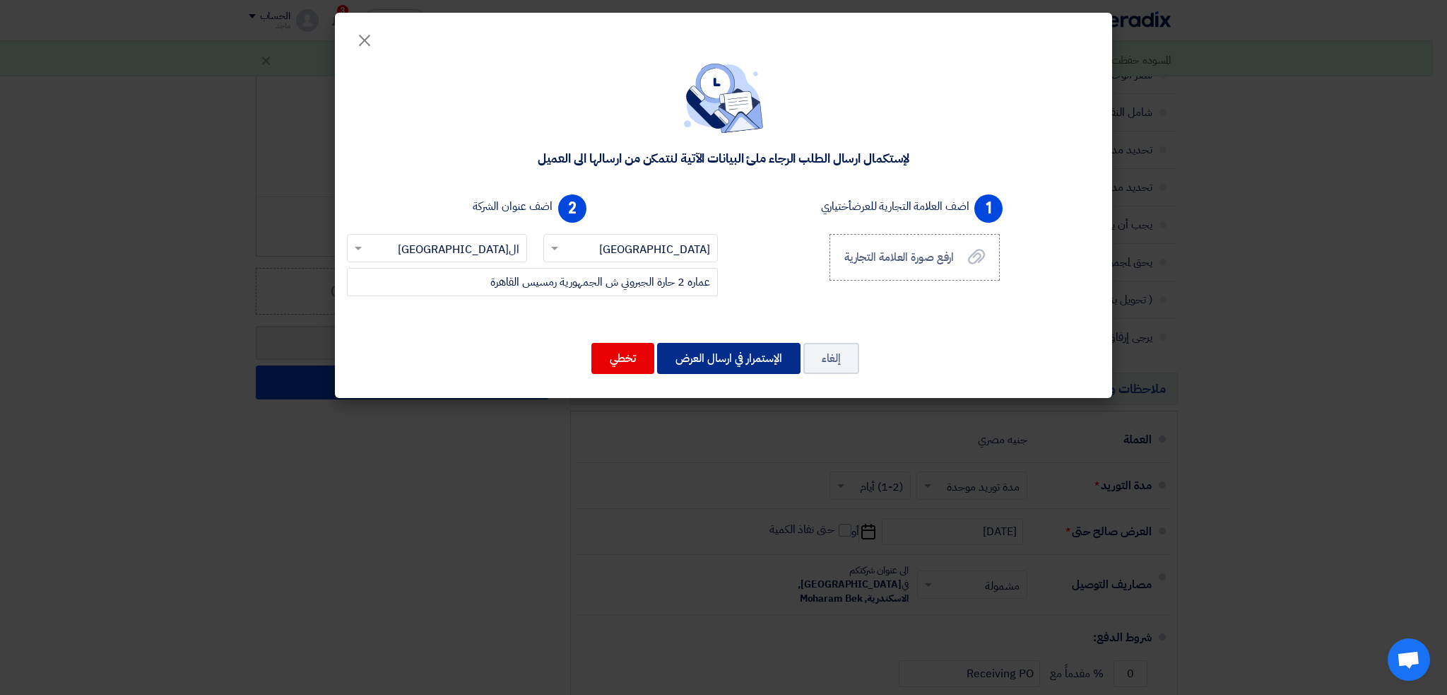
click at [750, 360] on button "الإستمرار في ارسال العرض" at bounding box center [728, 358] width 143 height 31
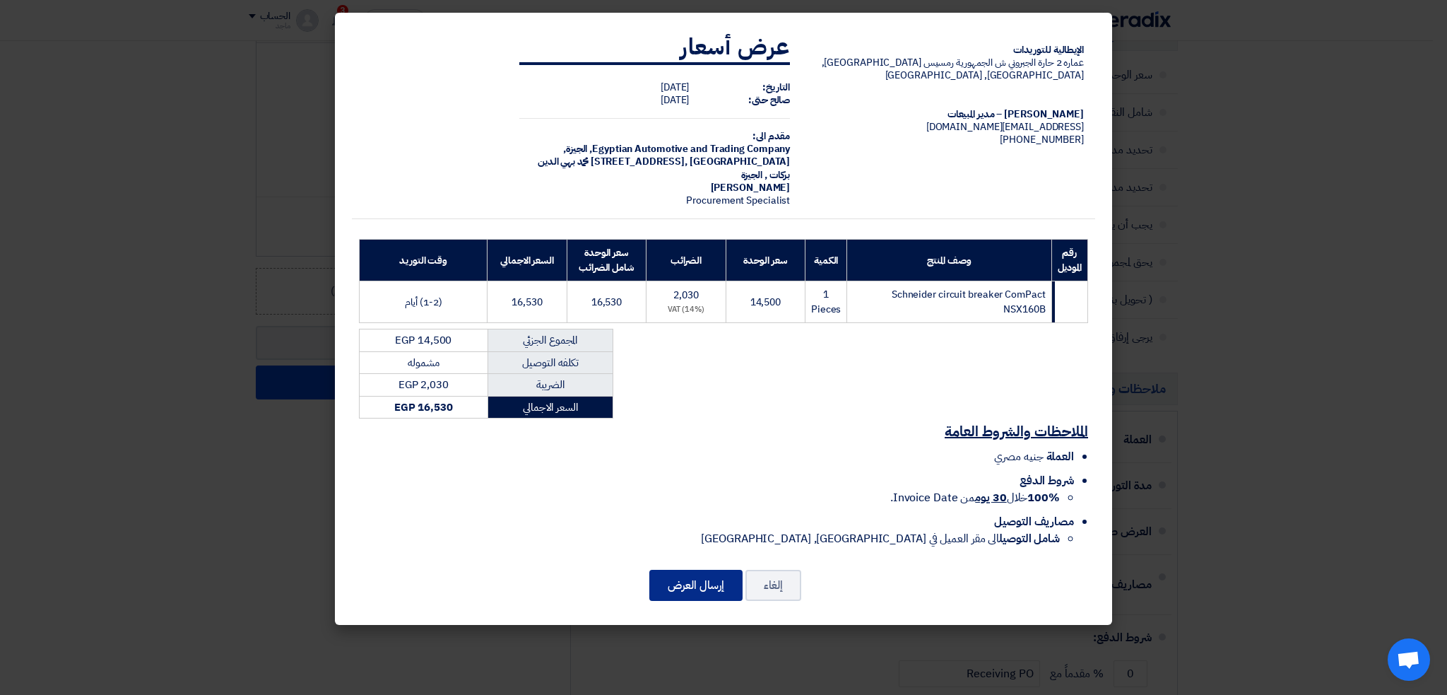
click at [695, 570] on button "إرسال العرض" at bounding box center [695, 585] width 93 height 31
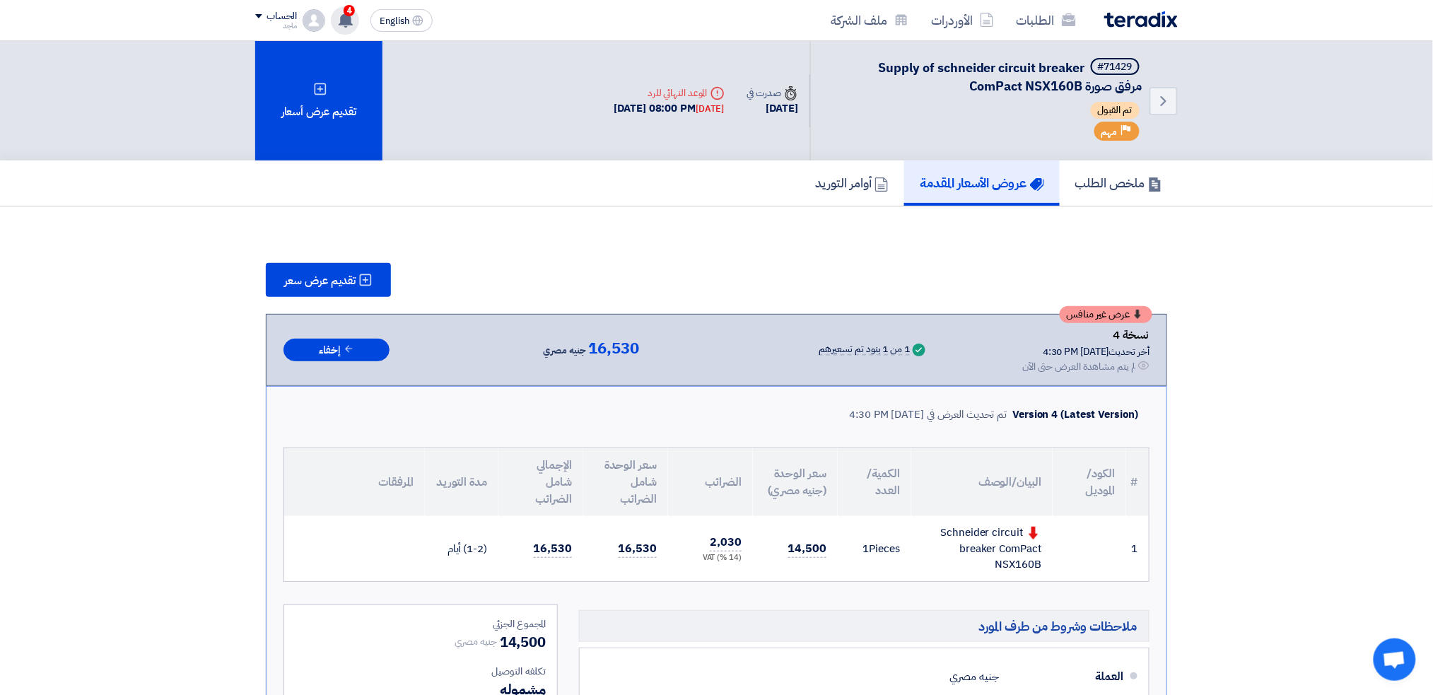
click at [346, 6] on span "4" at bounding box center [348, 10] width 11 height 11
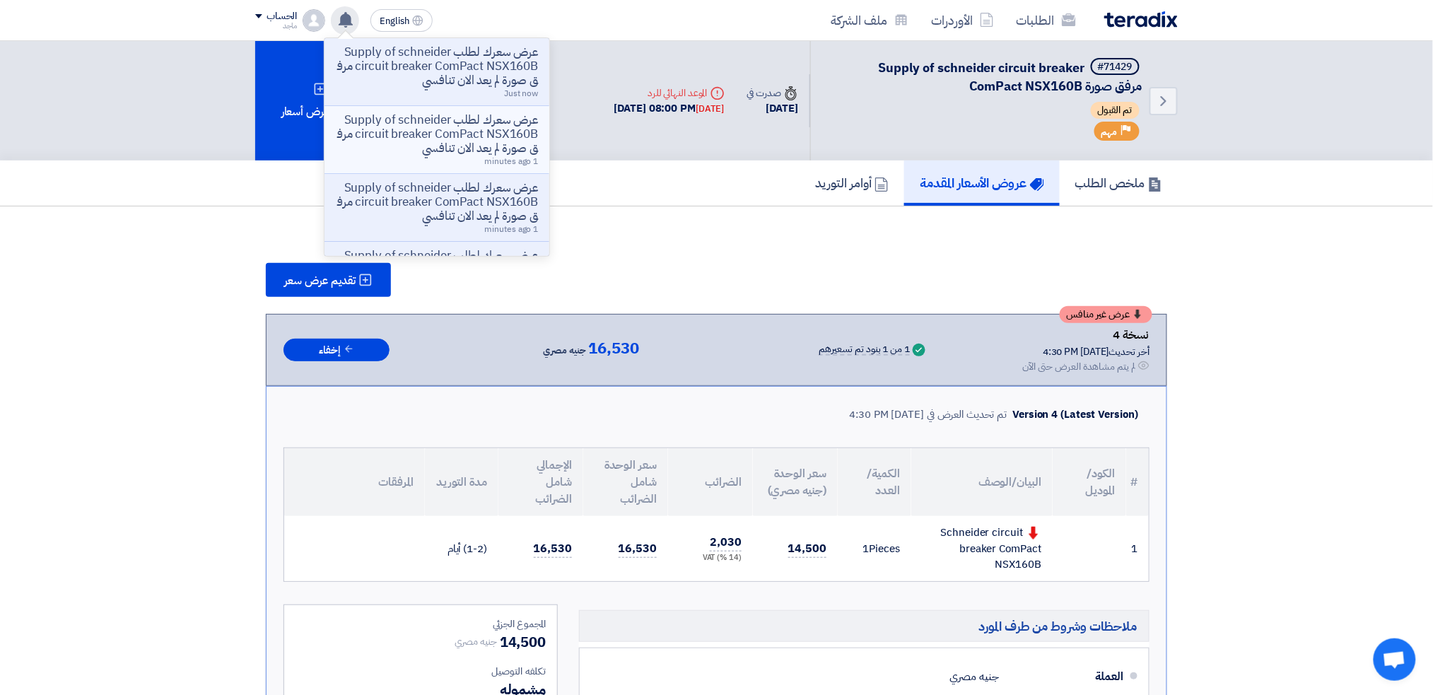
click at [417, 122] on p "عرض سعرك لطلب Supply of schneider circuit breaker ComPact NSX160B مرفق صورة لم …" at bounding box center [437, 134] width 202 height 42
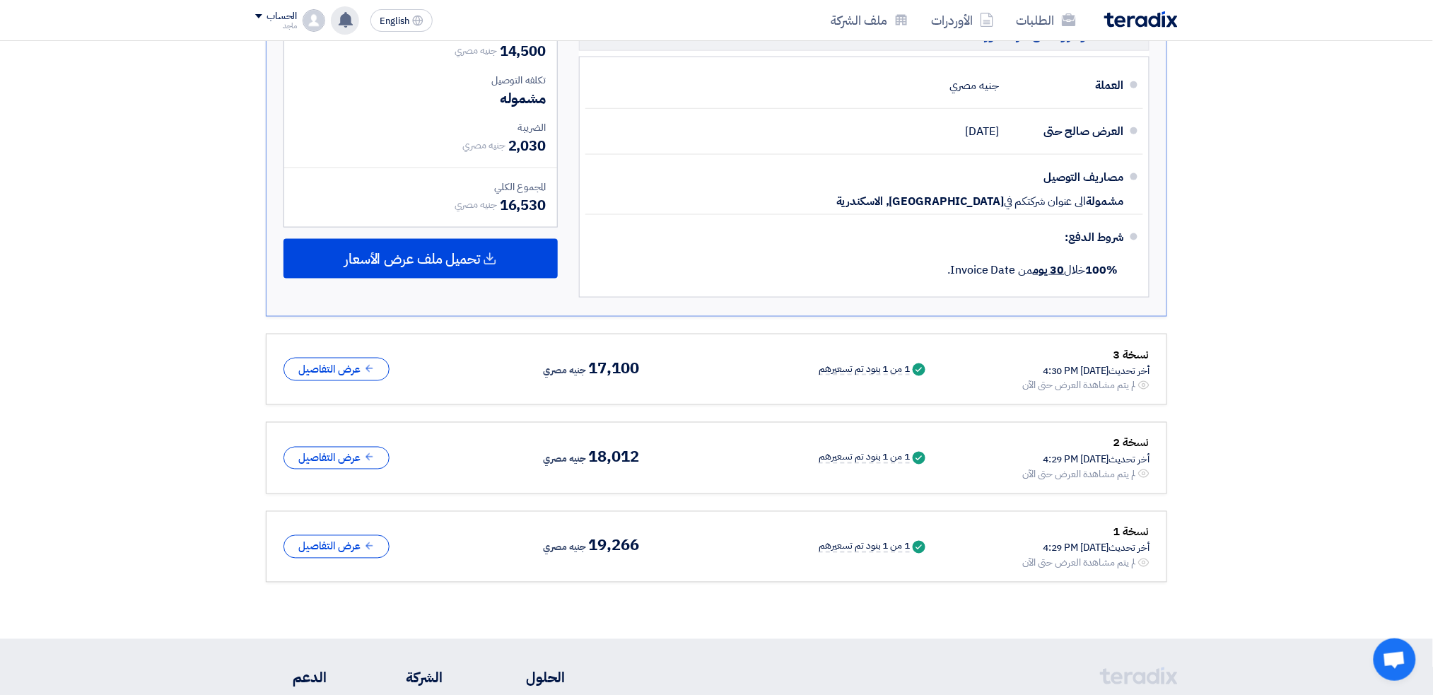
scroll to position [608, 0]
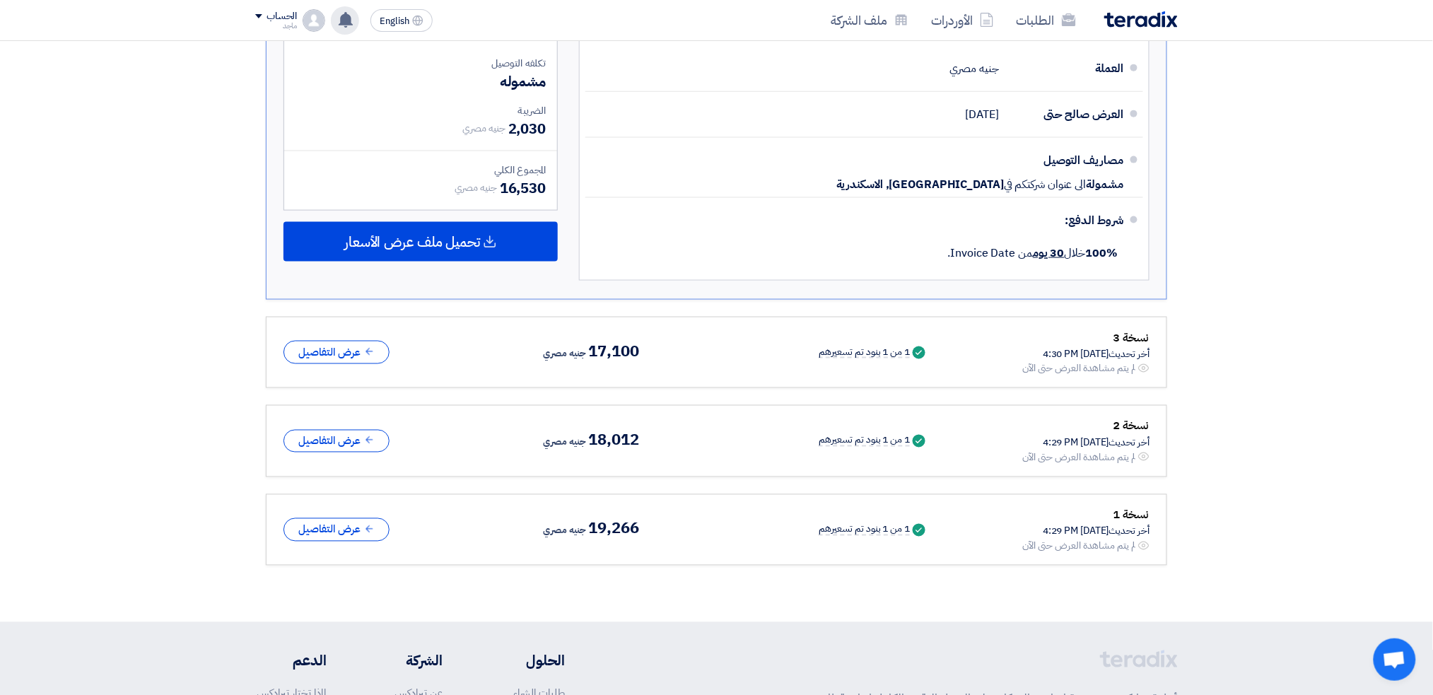
click at [346, 11] on div "عرض سعرك لطلب Supply of schneider circuit breaker ComPact NSX160B مرفق صورة لم …" at bounding box center [345, 20] width 28 height 28
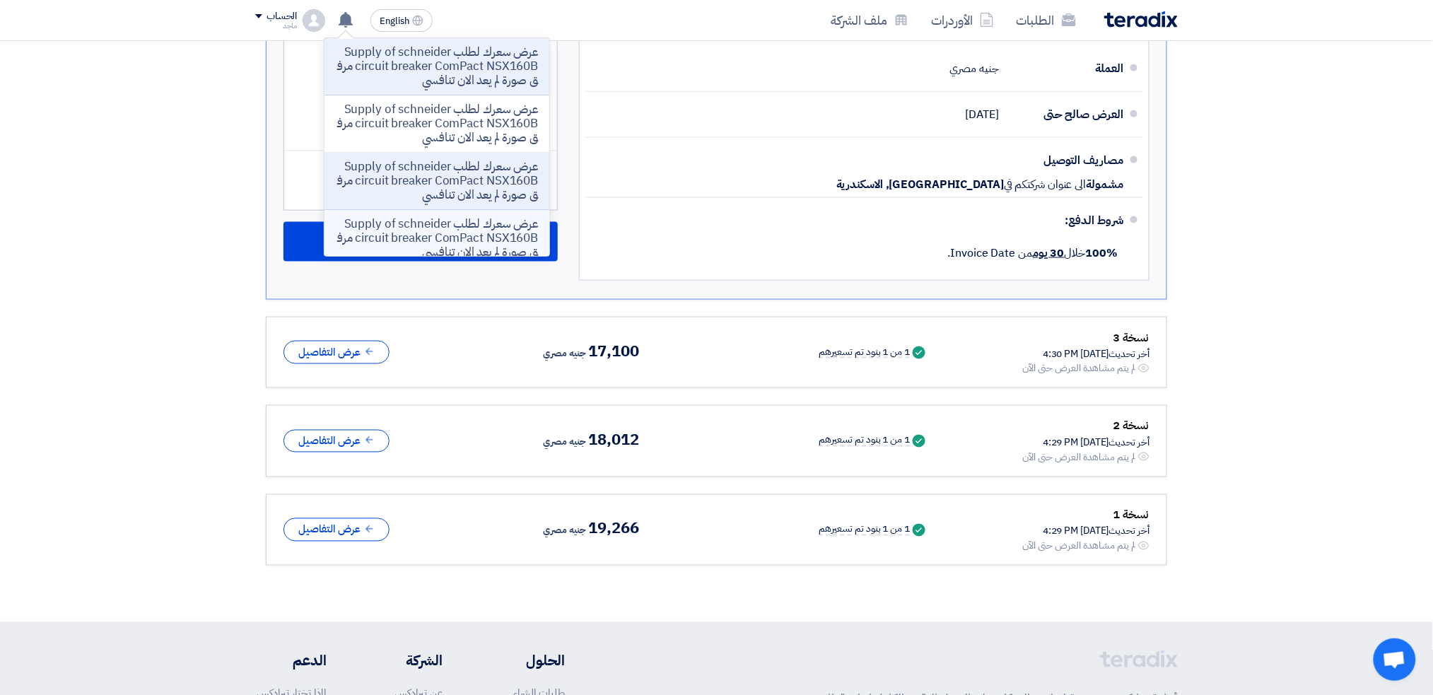
click at [397, 238] on p "عرض سعرك لطلب Supply of schneider circuit breaker ComPact NSX160B مرفق صورة لم …" at bounding box center [437, 238] width 202 height 42
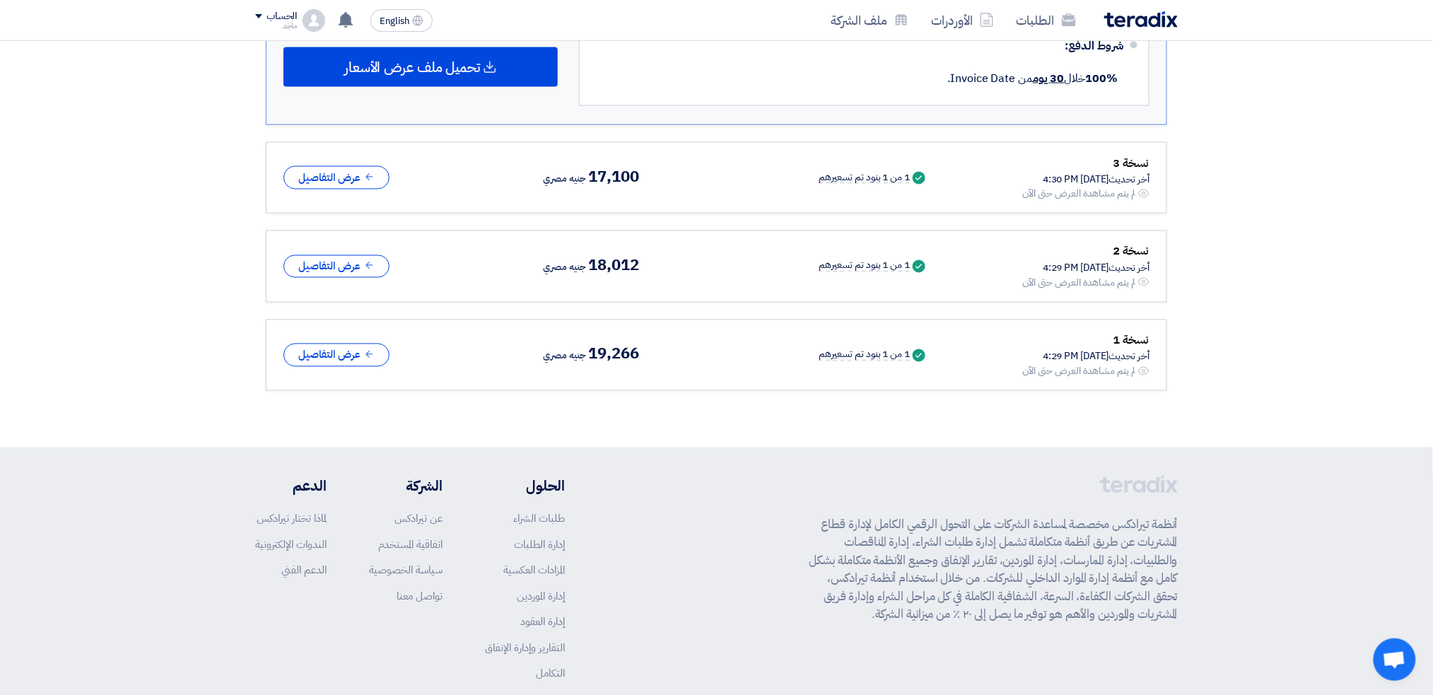
scroll to position [786, 0]
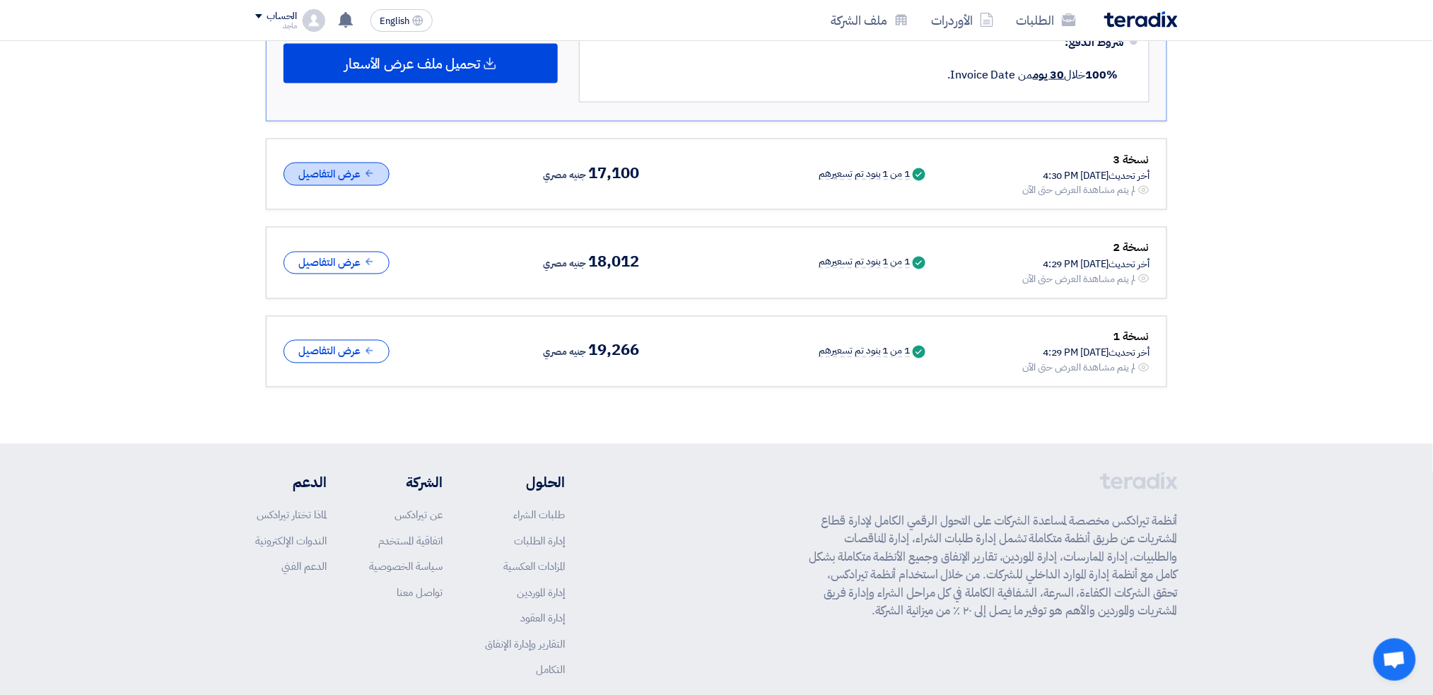
click at [349, 165] on button "عرض التفاصيل" at bounding box center [336, 174] width 106 height 23
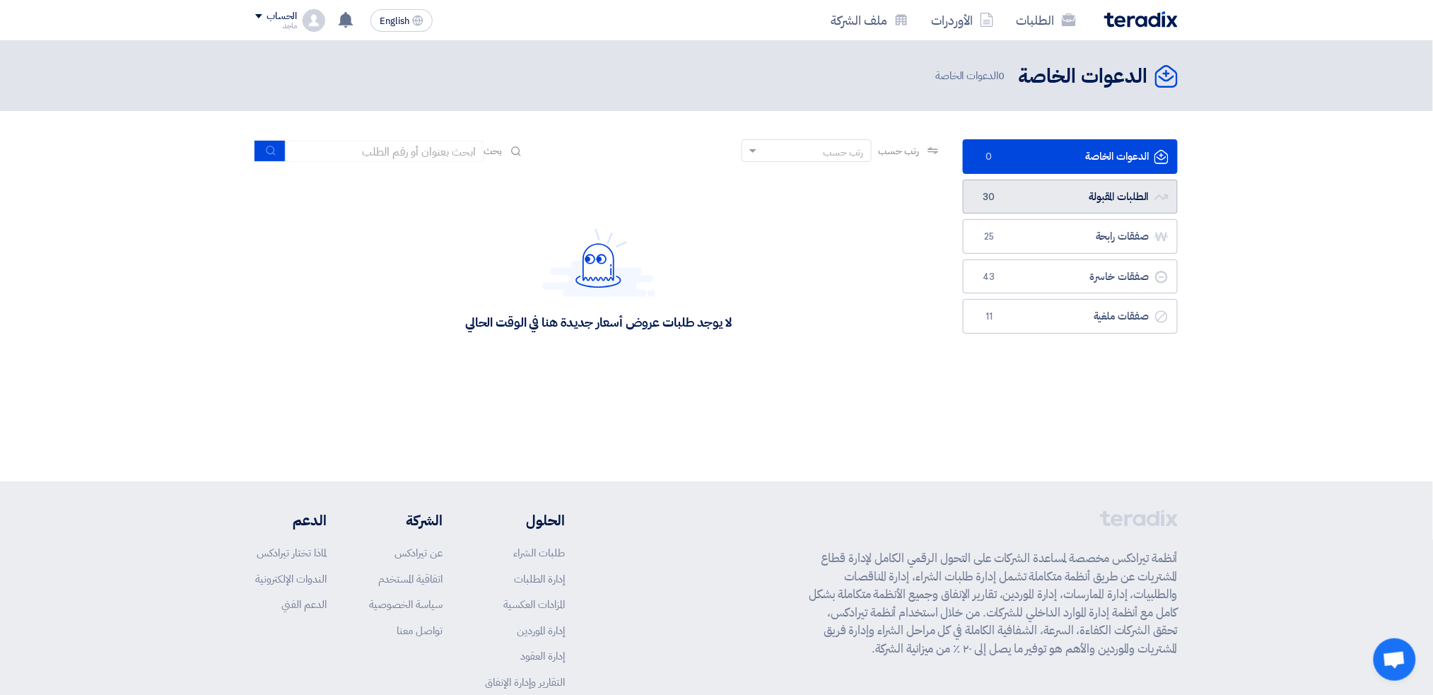
click at [1048, 187] on link "الطلبات المقبولة الطلبات المقبولة 30" at bounding box center [1070, 197] width 215 height 35
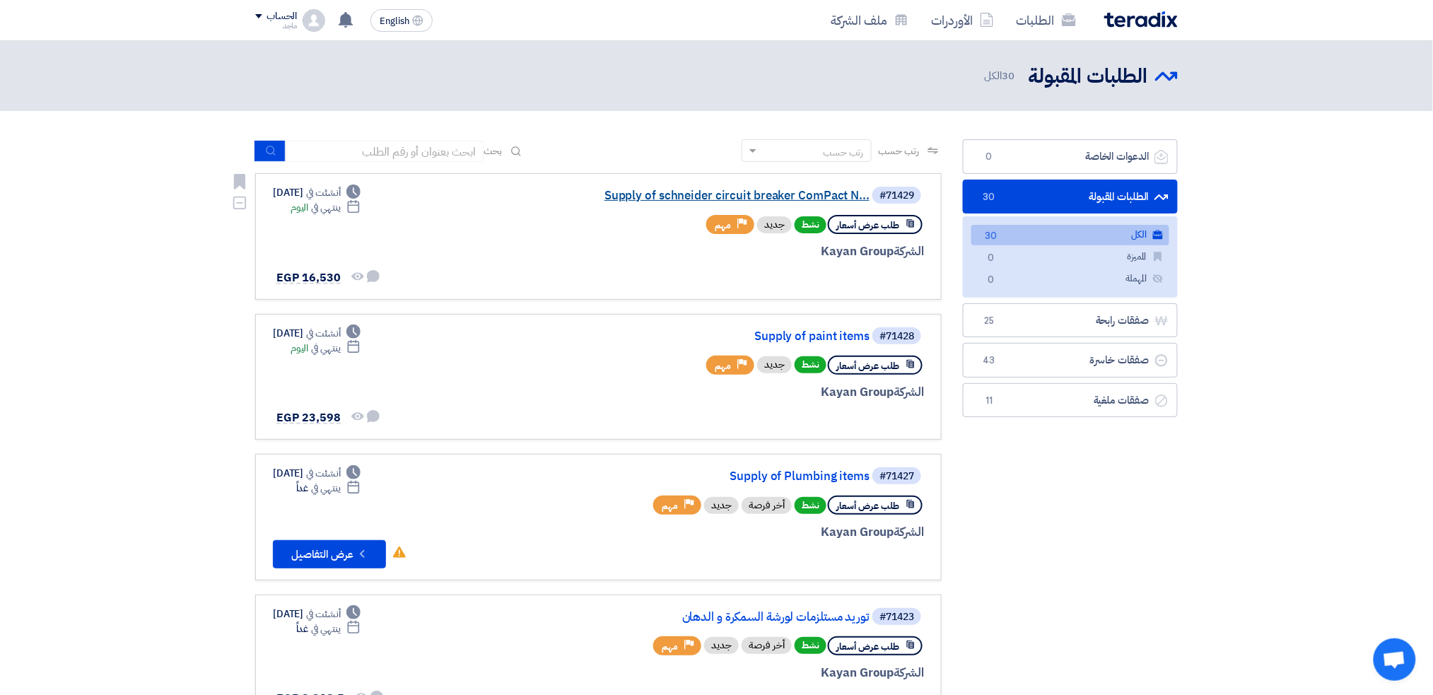
click at [668, 194] on link "Supply of schneider circuit breaker ComPact N..." at bounding box center [728, 195] width 283 height 13
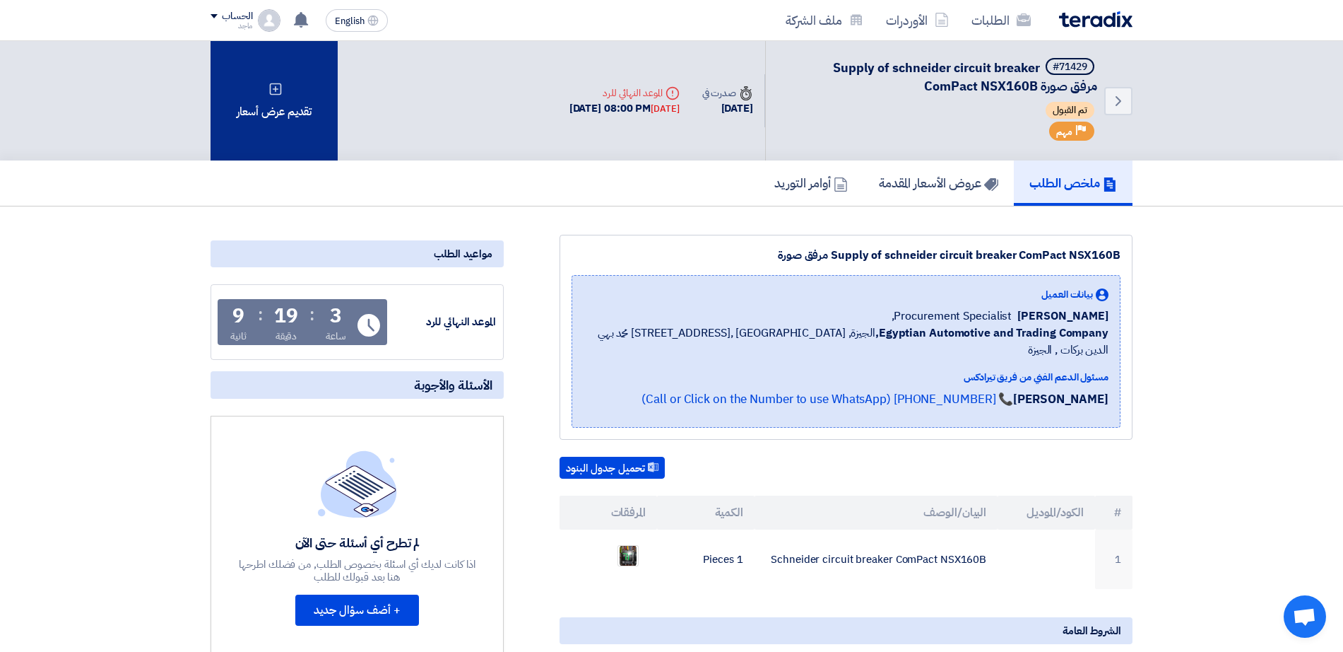
click at [247, 126] on div "تقديم عرض أسعار" at bounding box center [274, 100] width 127 height 119
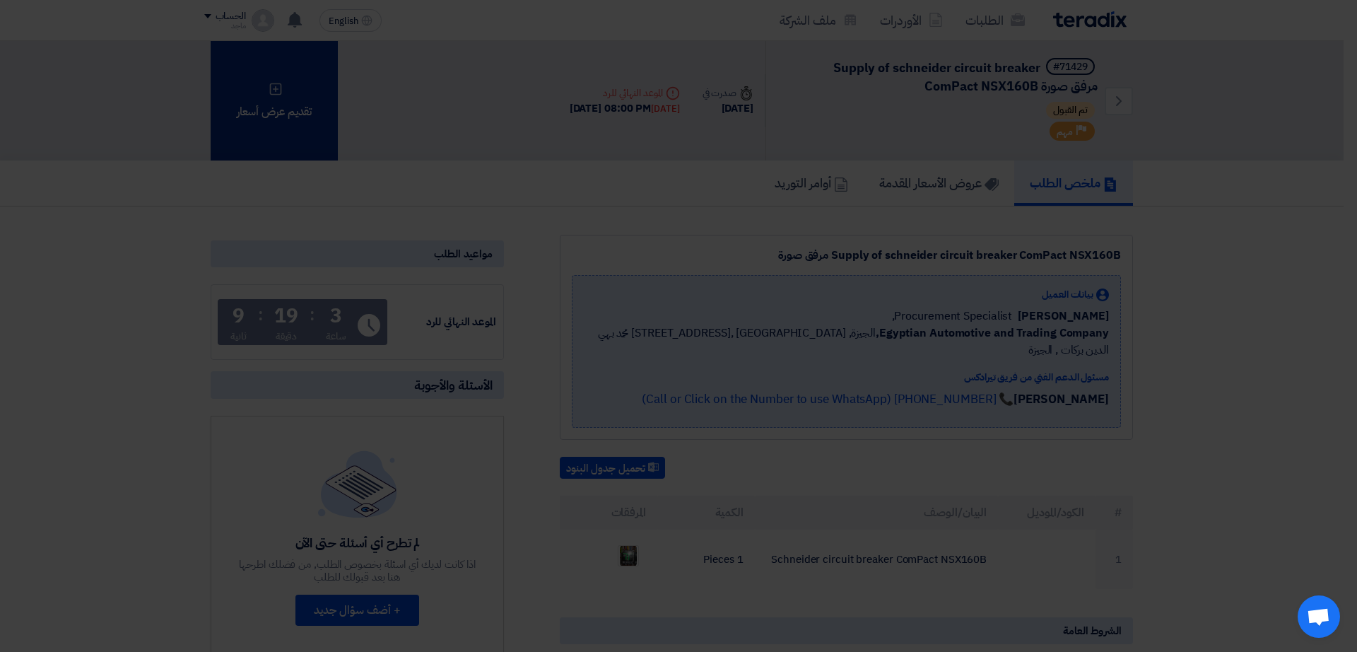
click at [247, 126] on modal-container "تقديم عرض أسعار × أبدأ في تقديم عرض أسعار جديد تقديم عرض أسعار جديد من البداية" at bounding box center [678, 326] width 1357 height 652
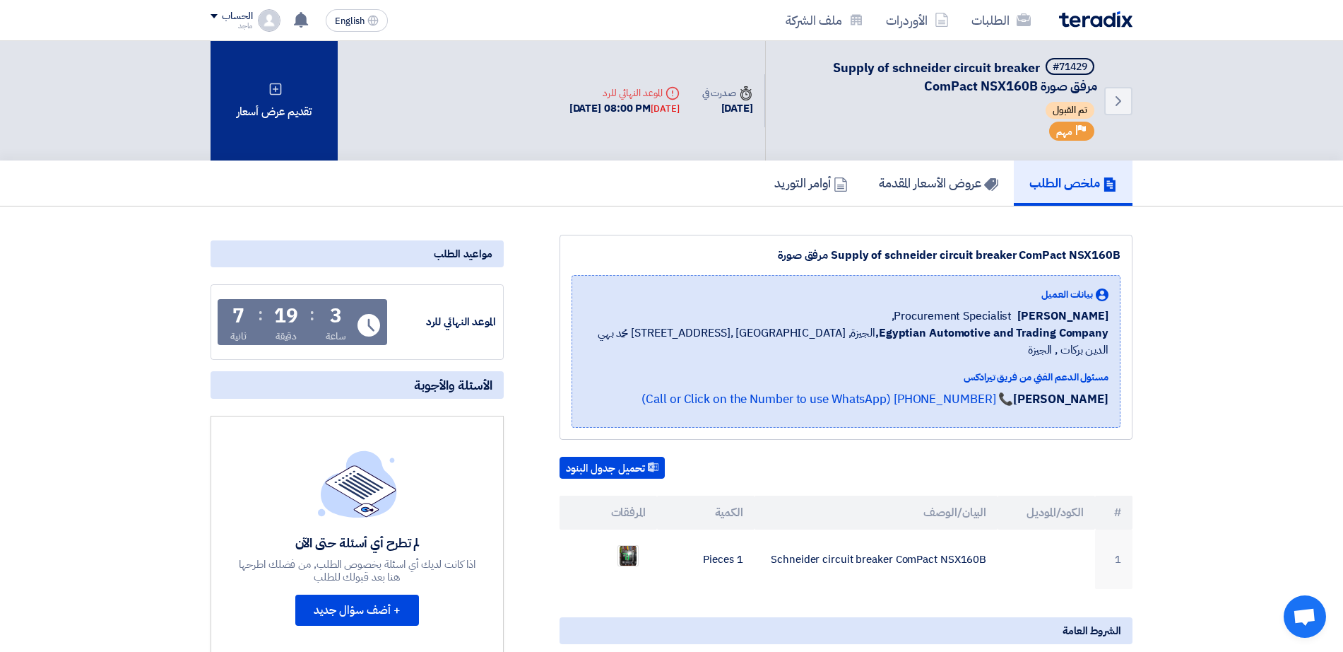
click at [271, 108] on div "تقديم عرض أسعار" at bounding box center [274, 100] width 127 height 119
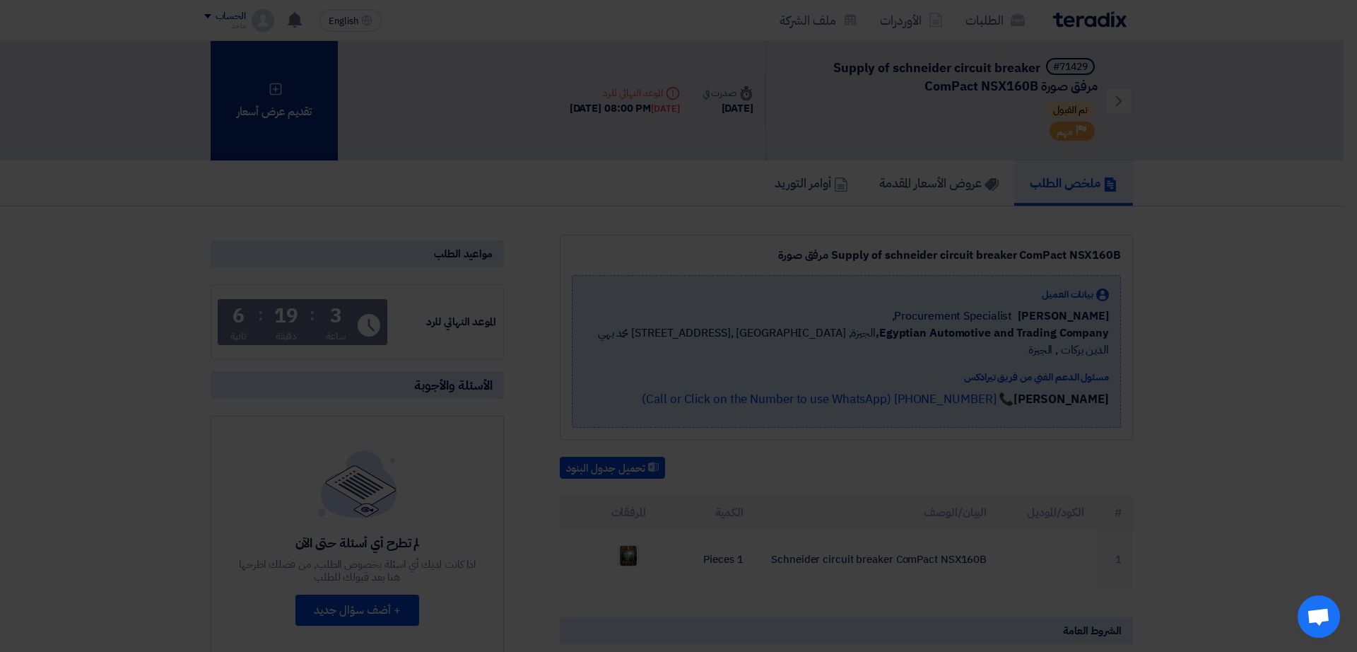
click at [271, 108] on modal-container "تقديم عرض أسعار × أبدأ في تقديم عرض أسعار جديد تقديم عرض أسعار جديد من البداية" at bounding box center [678, 326] width 1357 height 652
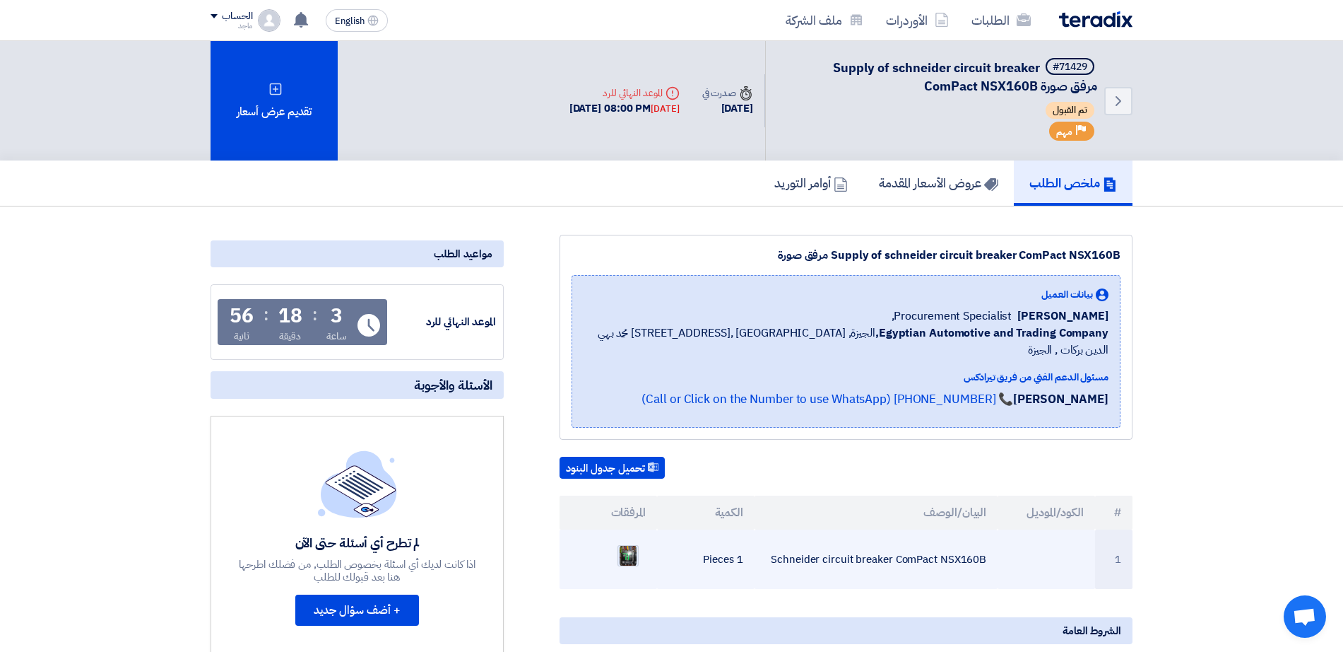
click at [623, 543] on img at bounding box center [628, 555] width 20 height 25
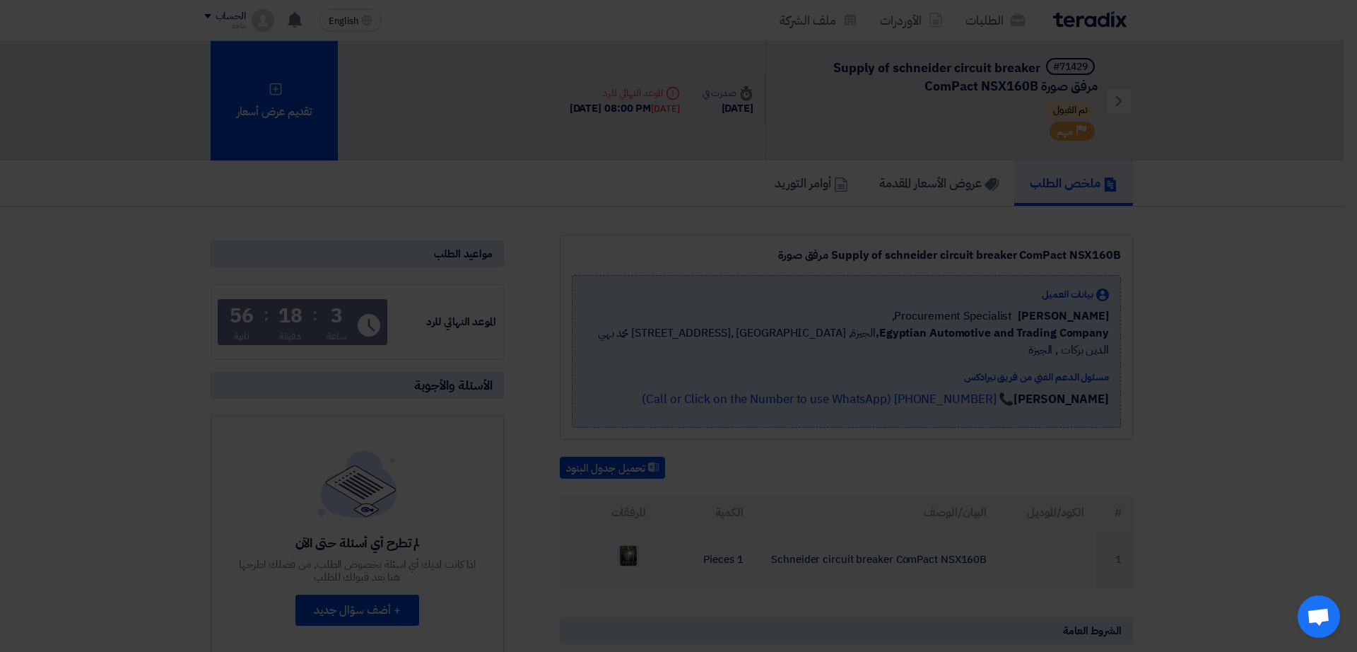
click at [623, 539] on img at bounding box center [641, 554] width 851 height 1131
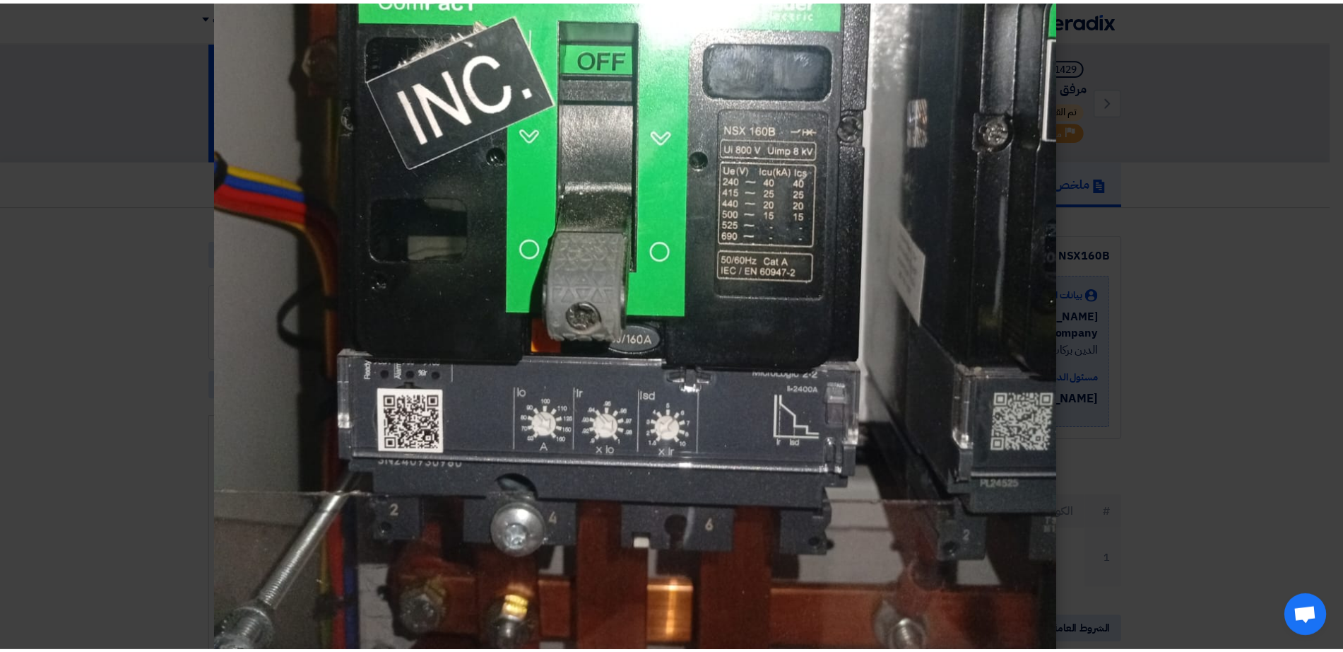
scroll to position [527, 0]
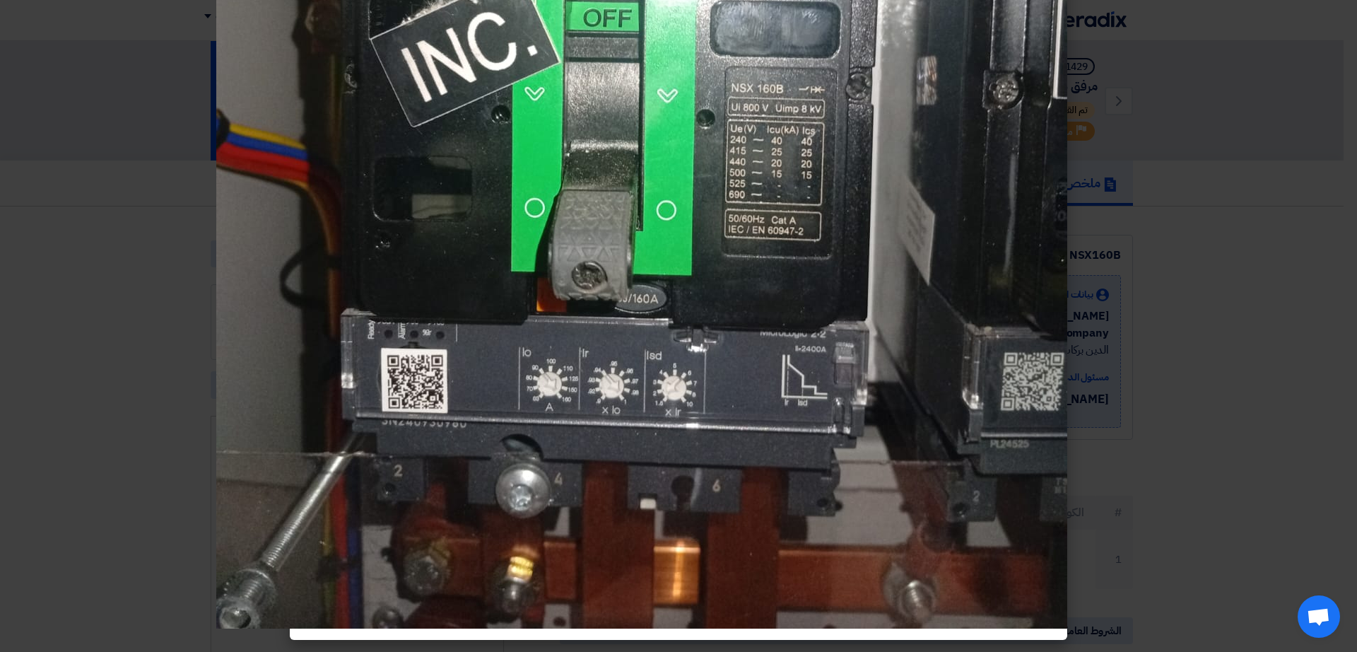
click at [187, 458] on modal-container at bounding box center [678, 326] width 1357 height 652
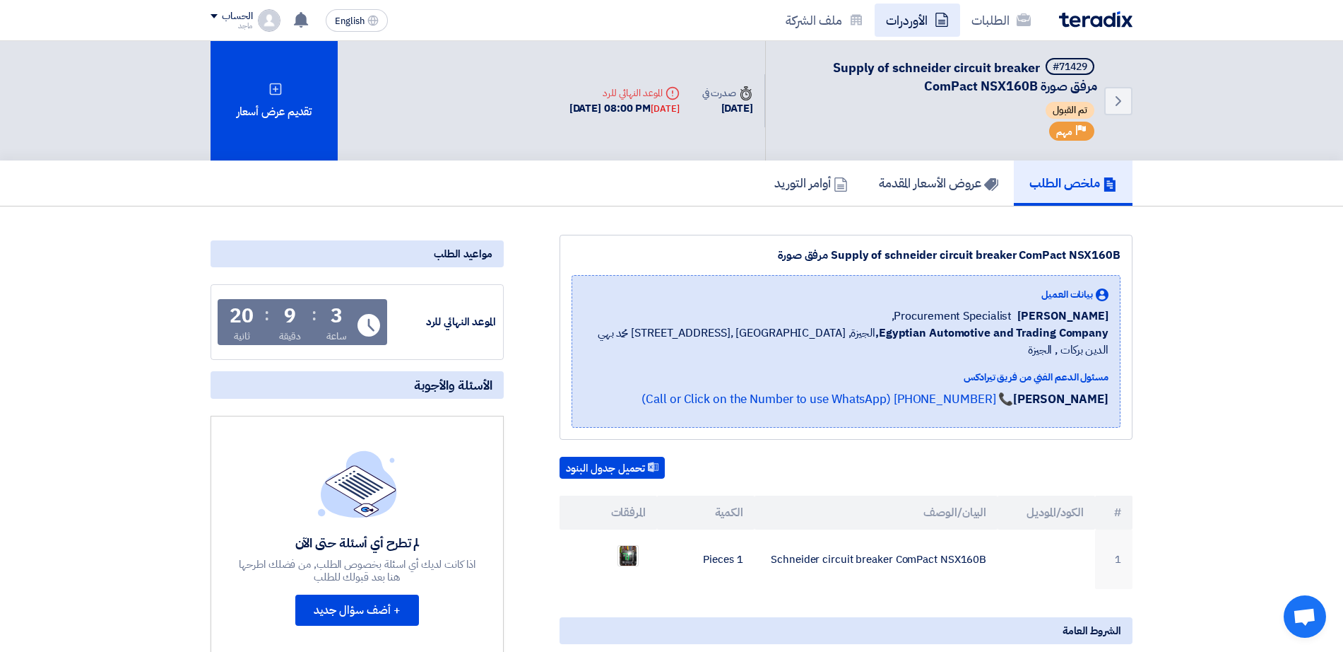
click at [922, 21] on link "الأوردرات" at bounding box center [918, 20] width 86 height 33
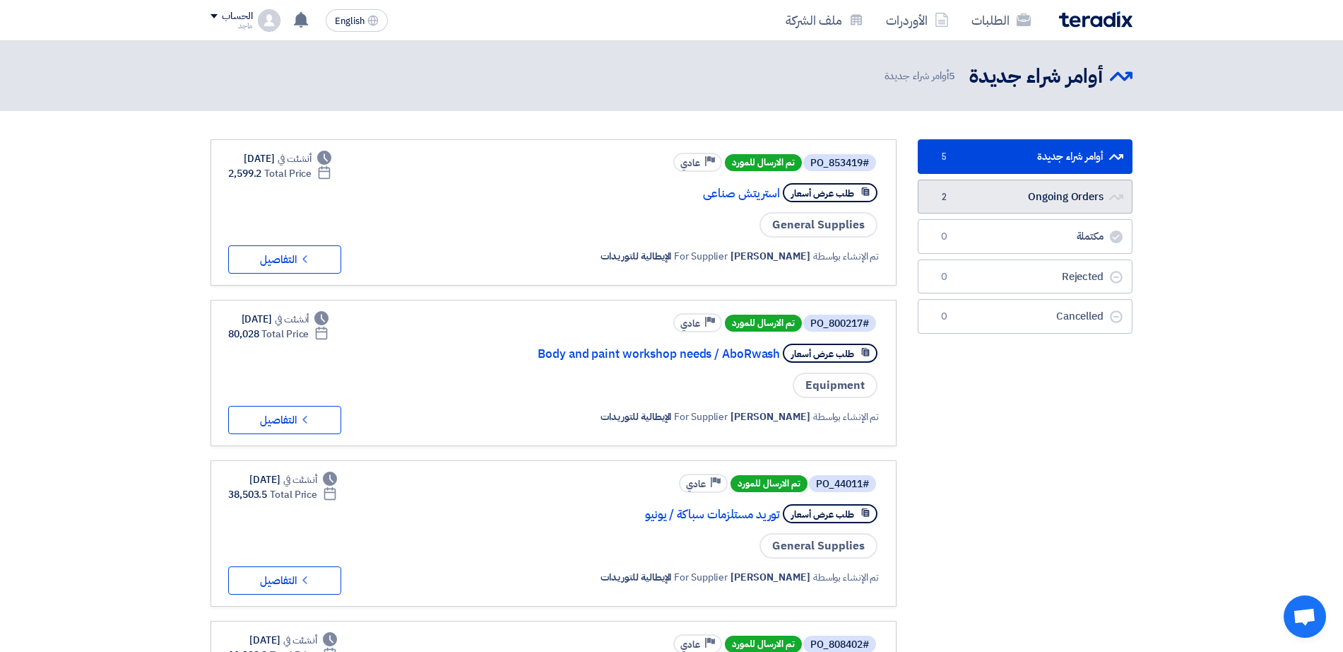
click at [1074, 192] on link "Ongoing Orders Ongoing Orders 2" at bounding box center [1025, 197] width 215 height 35
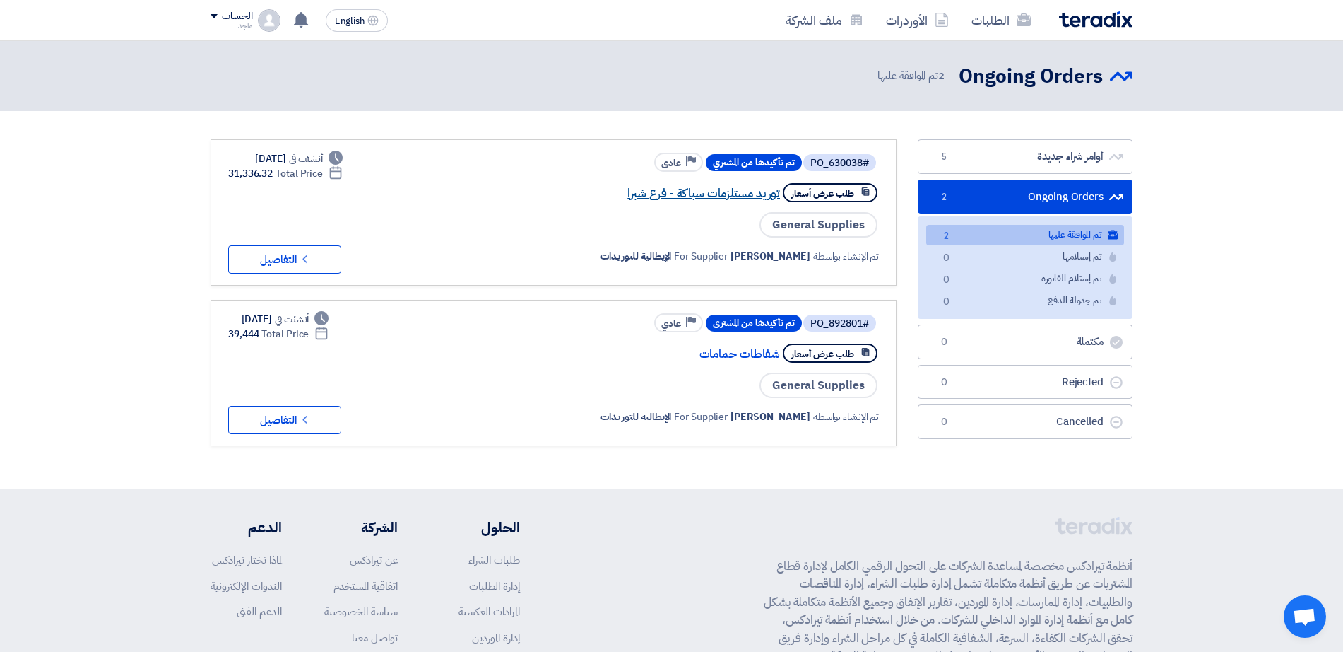
click at [705, 195] on link "توريد مستلزمات سباكة - فرع شبرا" at bounding box center [639, 193] width 283 height 13
click at [319, 247] on button "Check details التفاصيل" at bounding box center [284, 259] width 113 height 28
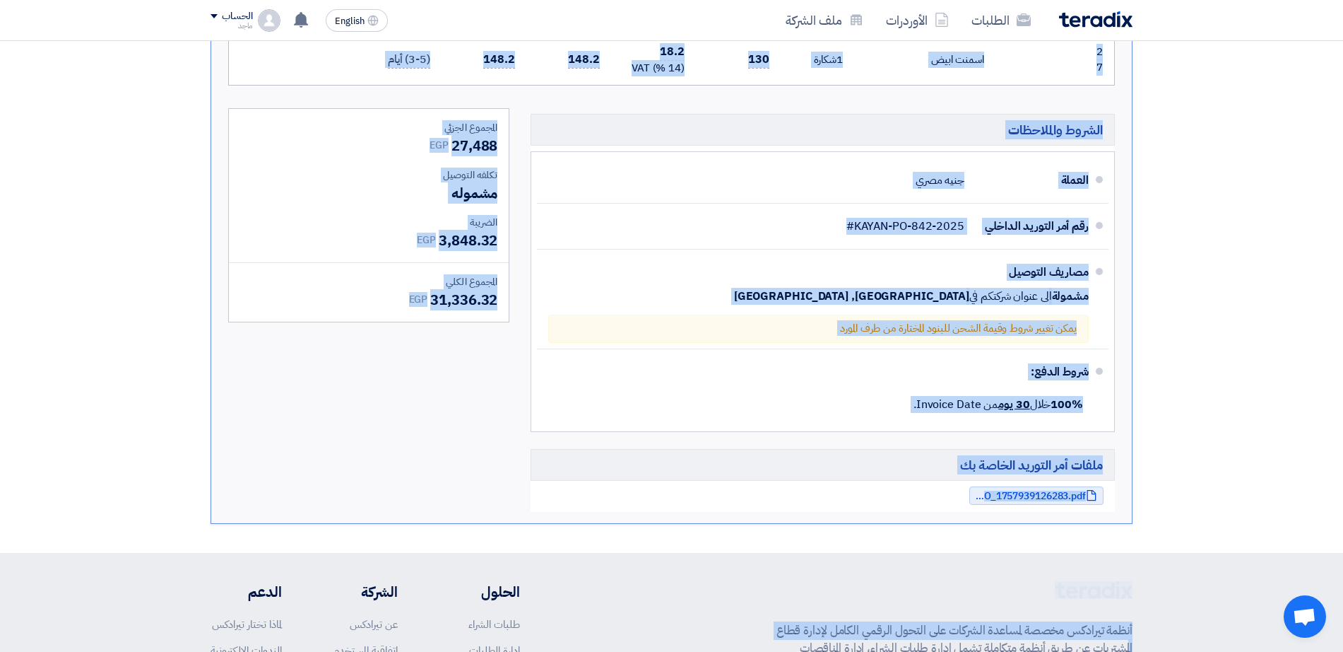
scroll to position [1684, 0]
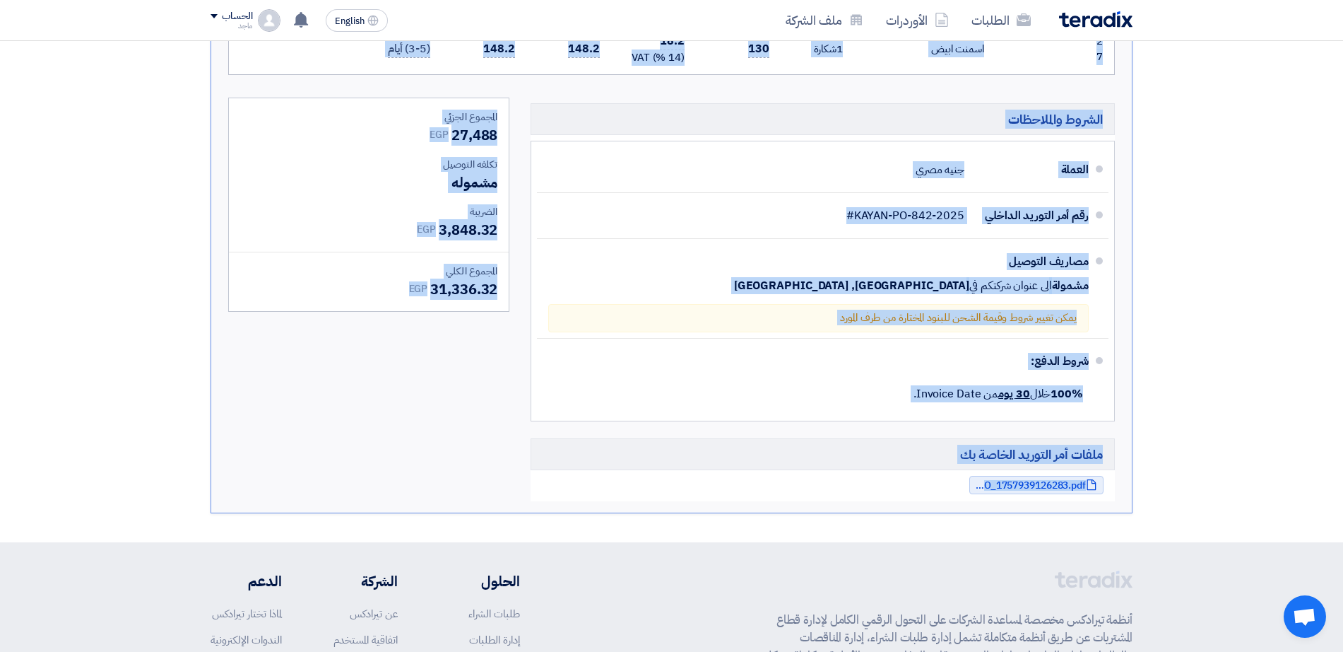
drag, startPoint x: 1174, startPoint y: 139, endPoint x: 232, endPoint y: 519, distance: 1015.6
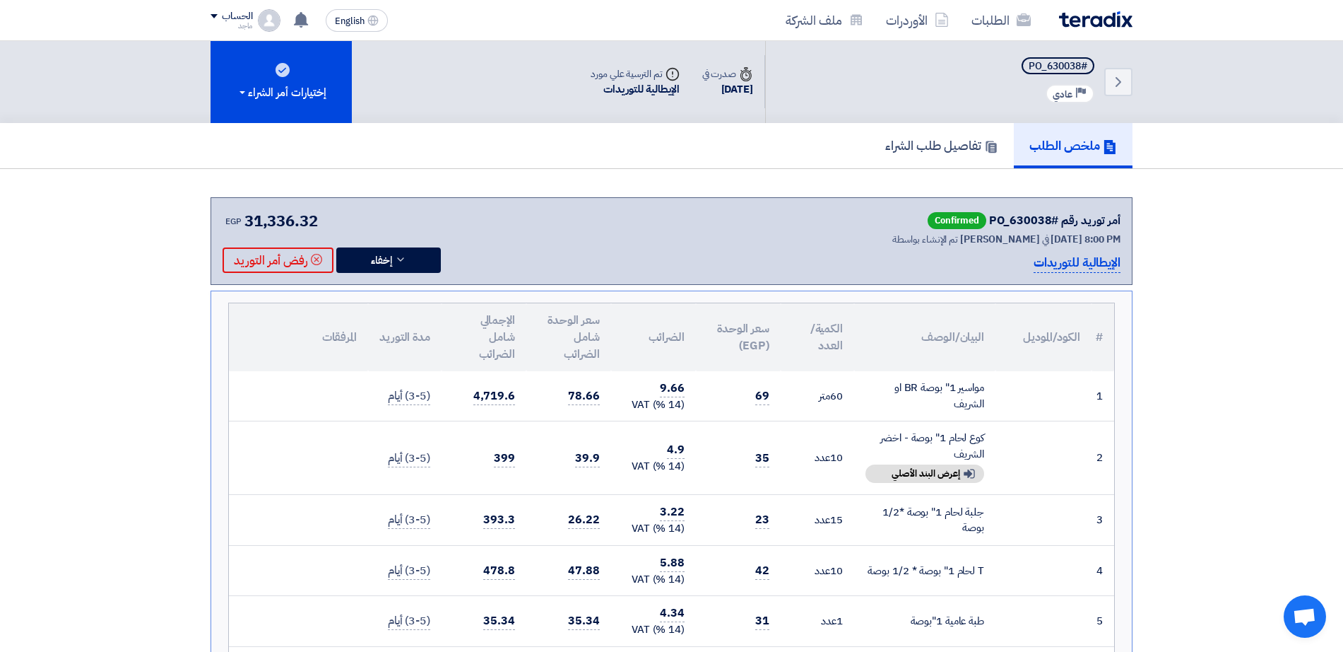
scroll to position [0, 0]
